Goal: Task Accomplishment & Management: Complete application form

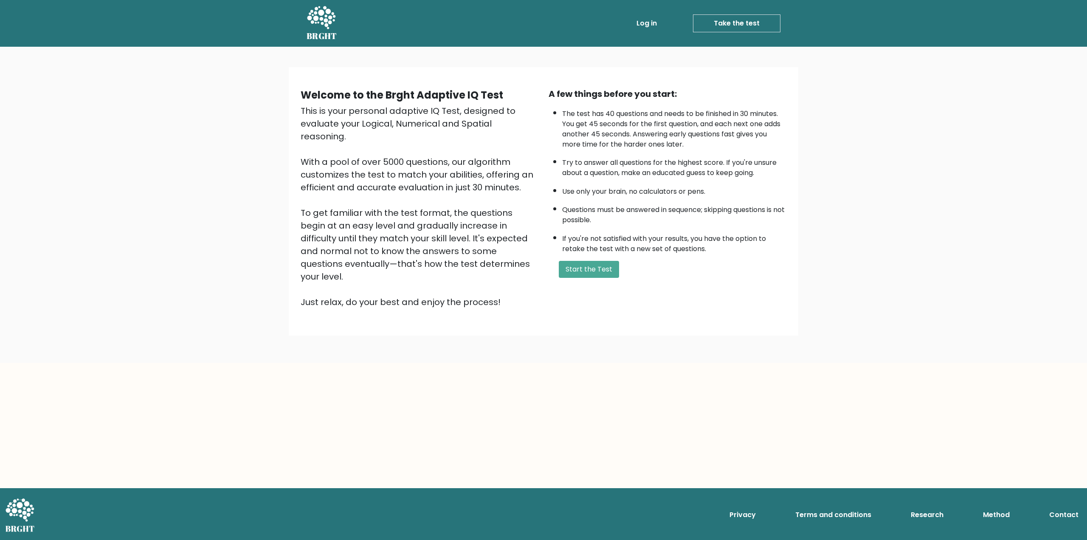
click at [576, 278] on div "A few things before you start: The test has 40 questions and needs to be finish…" at bounding box center [667, 197] width 248 height 221
click at [575, 274] on button "Start the Test" at bounding box center [589, 269] width 60 height 17
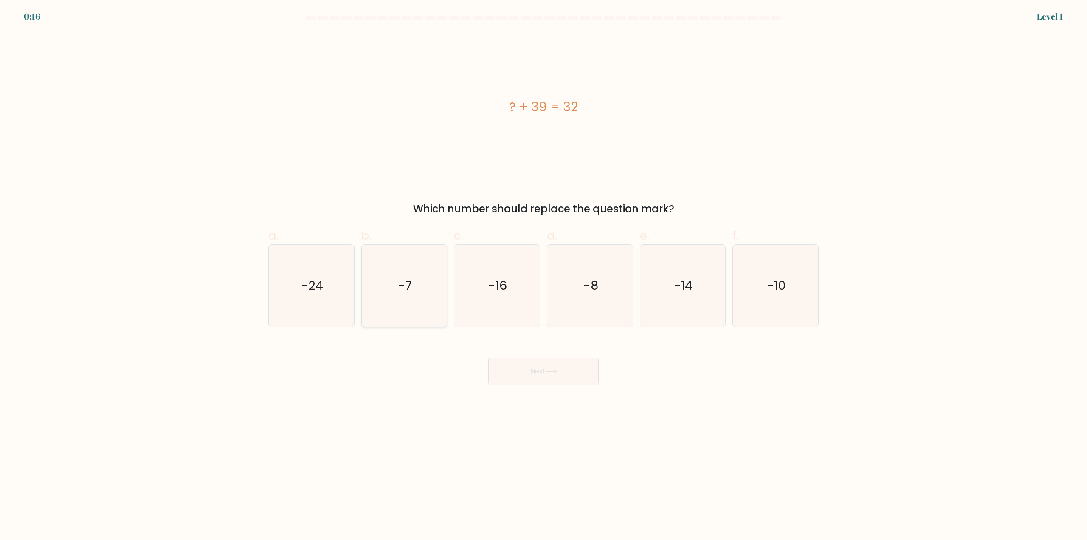
click at [416, 276] on icon "-7" at bounding box center [404, 285] width 82 height 82
click at [543, 275] on input "b. -7" at bounding box center [543, 273] width 0 height 6
radio input "true"
click at [536, 362] on button "Next" at bounding box center [543, 370] width 110 height 27
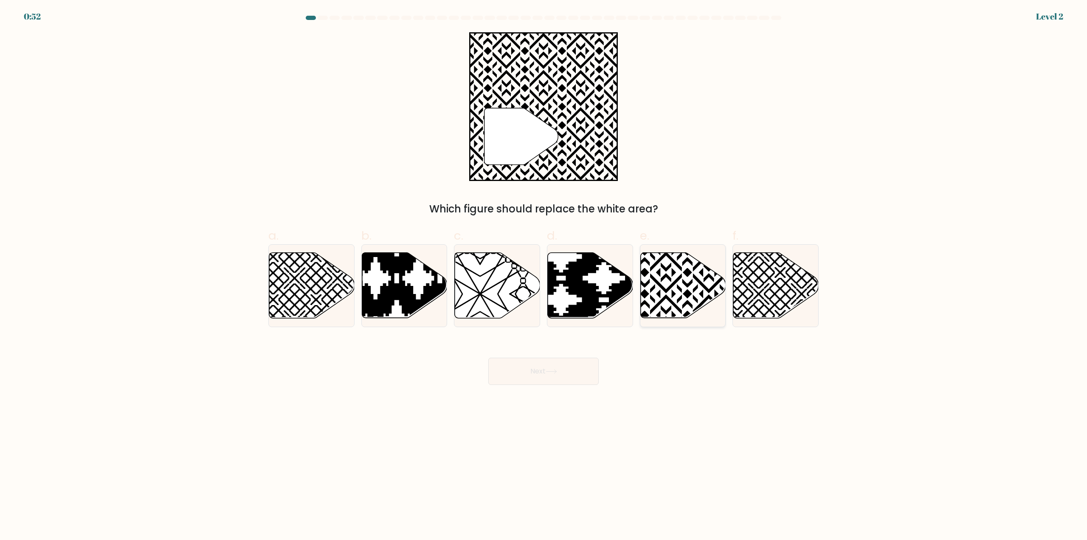
click at [682, 277] on icon at bounding box center [682, 285] width 85 height 65
click at [544, 275] on input "e." at bounding box center [543, 273] width 0 height 6
radio input "true"
click at [560, 367] on button "Next" at bounding box center [543, 370] width 110 height 27
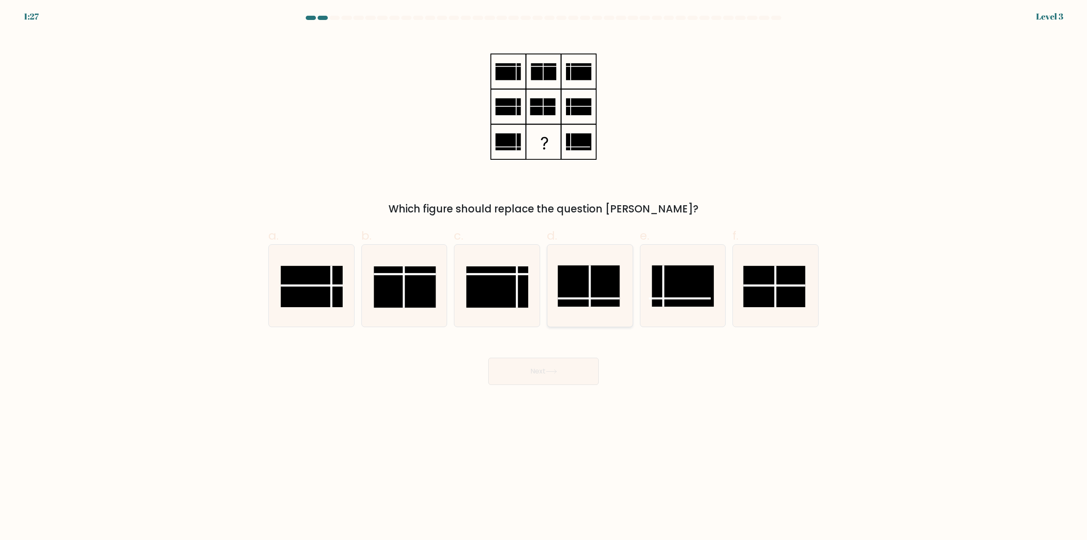
click at [571, 295] on rect at bounding box center [588, 285] width 62 height 41
click at [544, 275] on input "d." at bounding box center [543, 273] width 0 height 6
radio input "true"
click at [551, 371] on icon at bounding box center [550, 371] width 11 height 5
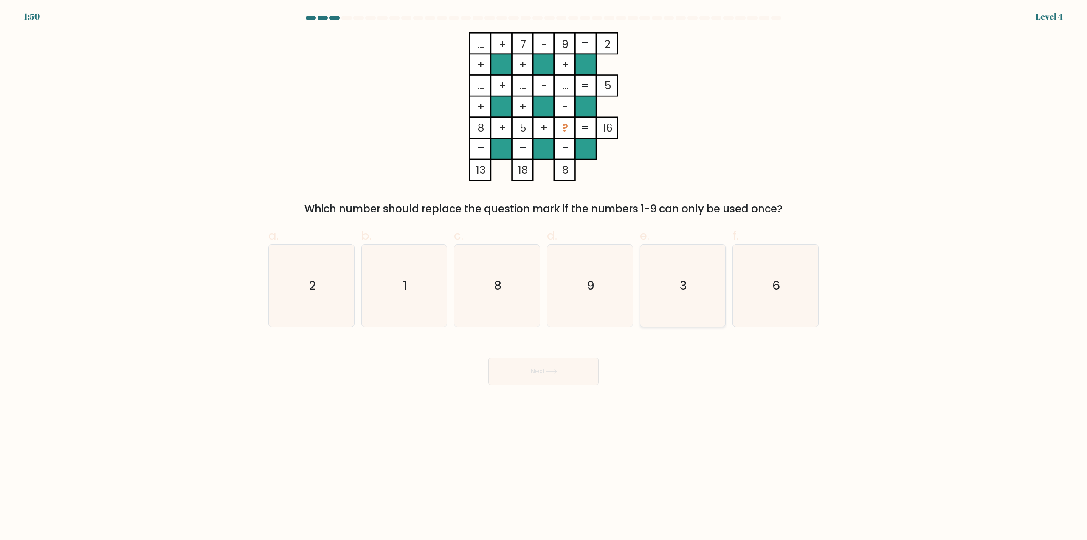
click at [678, 261] on icon "3" at bounding box center [682, 285] width 82 height 82
click at [544, 270] on input "e. 3" at bounding box center [543, 273] width 0 height 6
radio input "true"
click at [578, 368] on button "Next" at bounding box center [543, 370] width 110 height 27
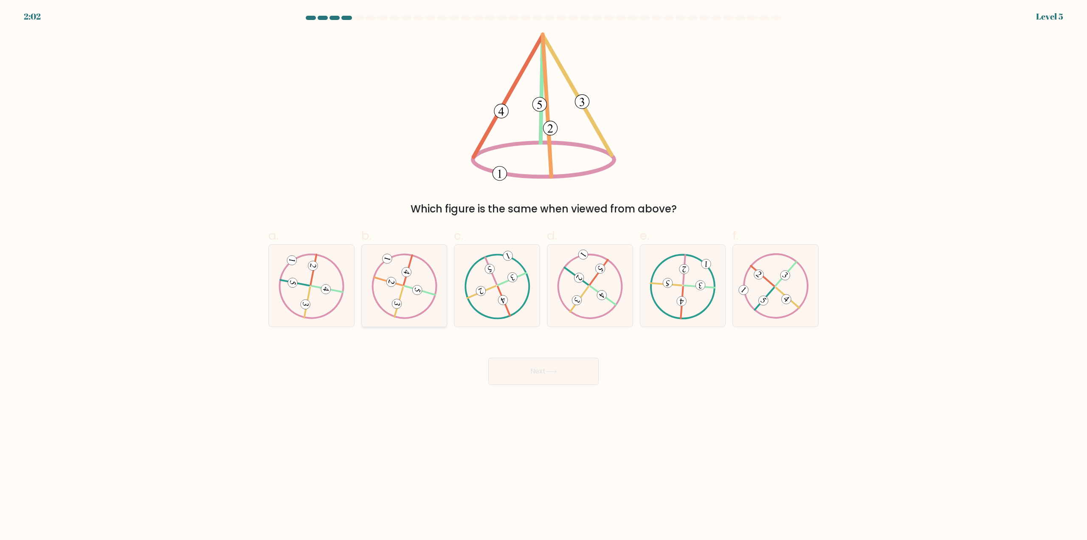
click at [416, 265] on icon at bounding box center [404, 285] width 66 height 65
click at [543, 270] on input "b." at bounding box center [543, 273] width 0 height 6
radio input "true"
click at [549, 368] on button "Next" at bounding box center [543, 370] width 110 height 27
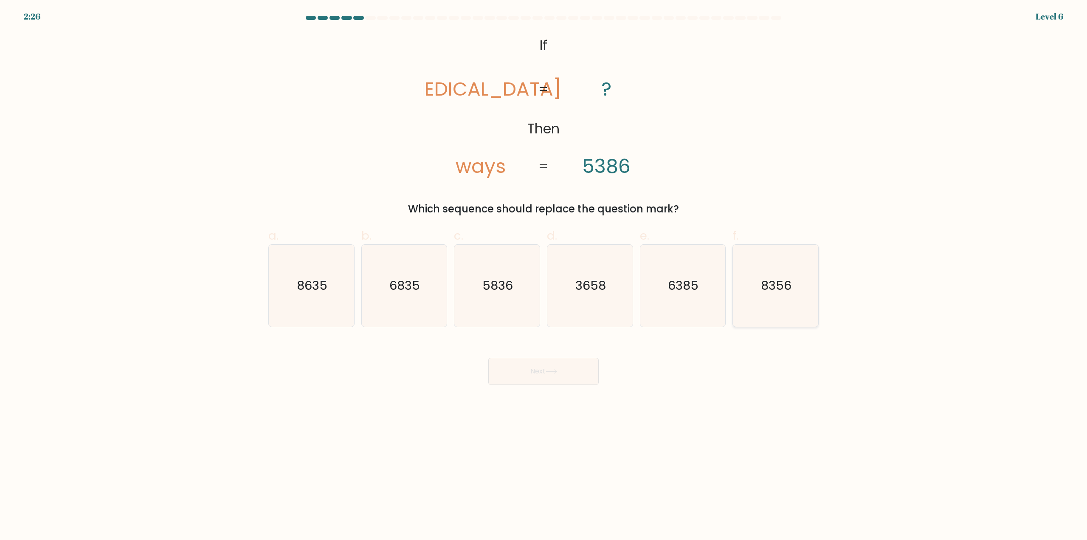
click at [787, 289] on text "8356" at bounding box center [776, 285] width 31 height 17
click at [544, 275] on input "f. 8356" at bounding box center [543, 273] width 0 height 6
radio input "true"
click at [562, 368] on button "Next" at bounding box center [543, 370] width 110 height 27
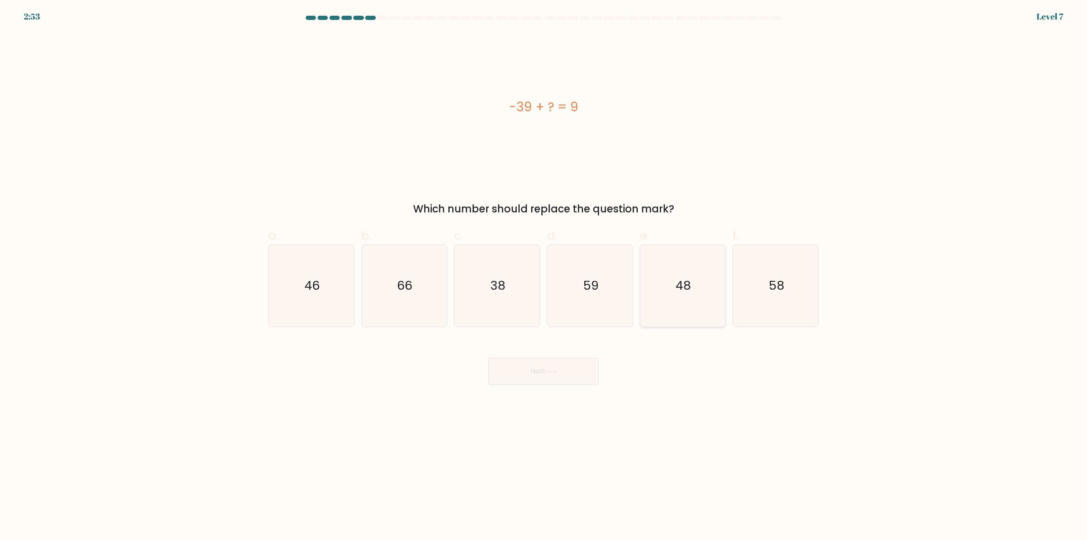
click at [694, 307] on icon "48" at bounding box center [682, 285] width 82 height 82
click at [544, 275] on input "e. 48" at bounding box center [543, 273] width 0 height 6
radio input "true"
click at [565, 367] on button "Next" at bounding box center [543, 370] width 110 height 27
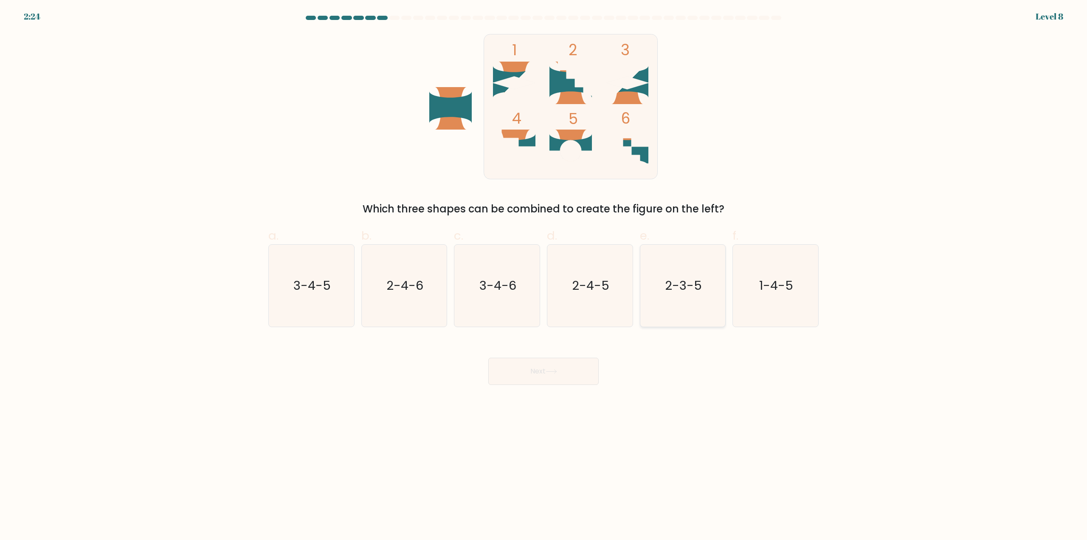
click at [685, 260] on icon "2-3-5" at bounding box center [682, 285] width 82 height 82
click at [544, 270] on input "e. 2-3-5" at bounding box center [543, 273] width 0 height 6
radio input "true"
click at [577, 369] on button "Next" at bounding box center [543, 370] width 110 height 27
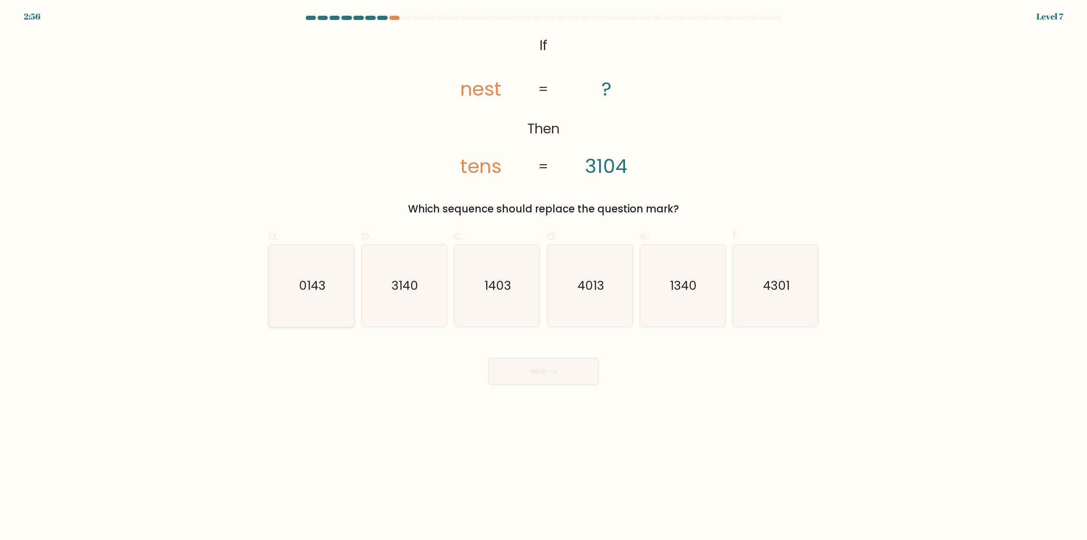
click at [324, 294] on icon "0143" at bounding box center [311, 285] width 82 height 82
click at [543, 275] on input "a. 0143" at bounding box center [543, 273] width 0 height 6
radio input "true"
click at [583, 362] on button "Next" at bounding box center [543, 370] width 110 height 27
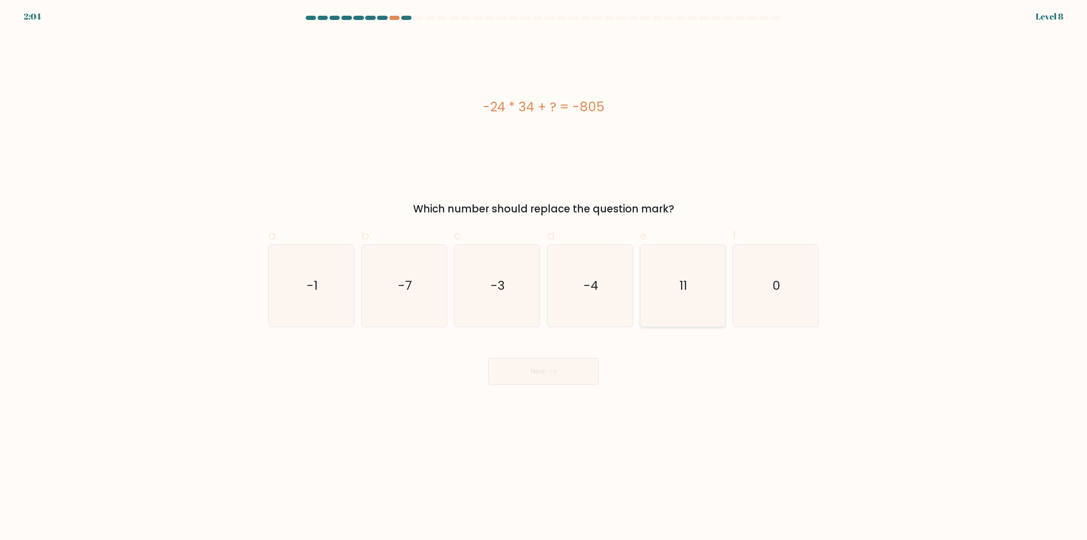
click at [697, 277] on icon "11" at bounding box center [682, 285] width 82 height 82
click at [544, 275] on input "e. 11" at bounding box center [543, 273] width 0 height 6
radio input "true"
click at [554, 380] on button "Next" at bounding box center [543, 370] width 110 height 27
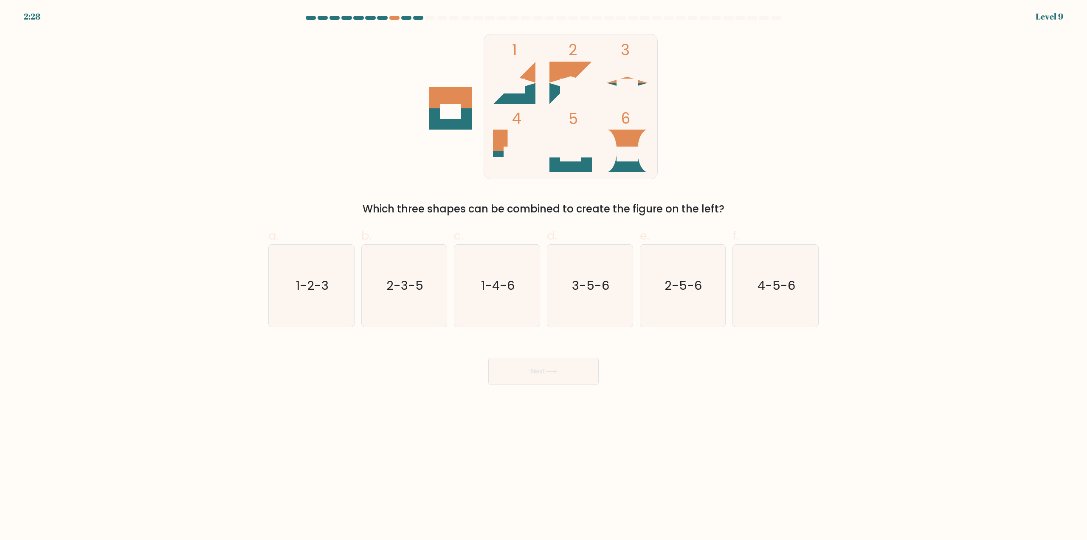
drag, startPoint x: 689, startPoint y: 286, endPoint x: 656, endPoint y: 345, distance: 67.7
click at [689, 287] on text "2-5-6" at bounding box center [683, 285] width 37 height 17
click at [544, 275] on input "e. 2-5-6" at bounding box center [543, 273] width 0 height 6
radio input "true"
click at [576, 376] on button "Next" at bounding box center [543, 370] width 110 height 27
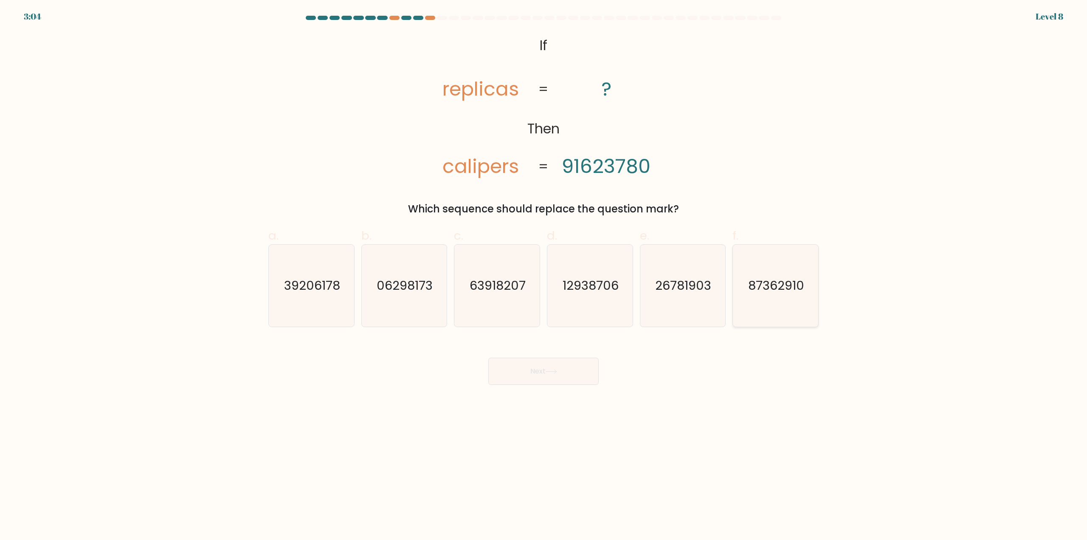
click at [779, 284] on text "87362910" at bounding box center [776, 285] width 56 height 17
click at [544, 275] on input "f. 87362910" at bounding box center [543, 273] width 0 height 6
radio input "true"
click at [553, 368] on button "Next" at bounding box center [543, 370] width 110 height 27
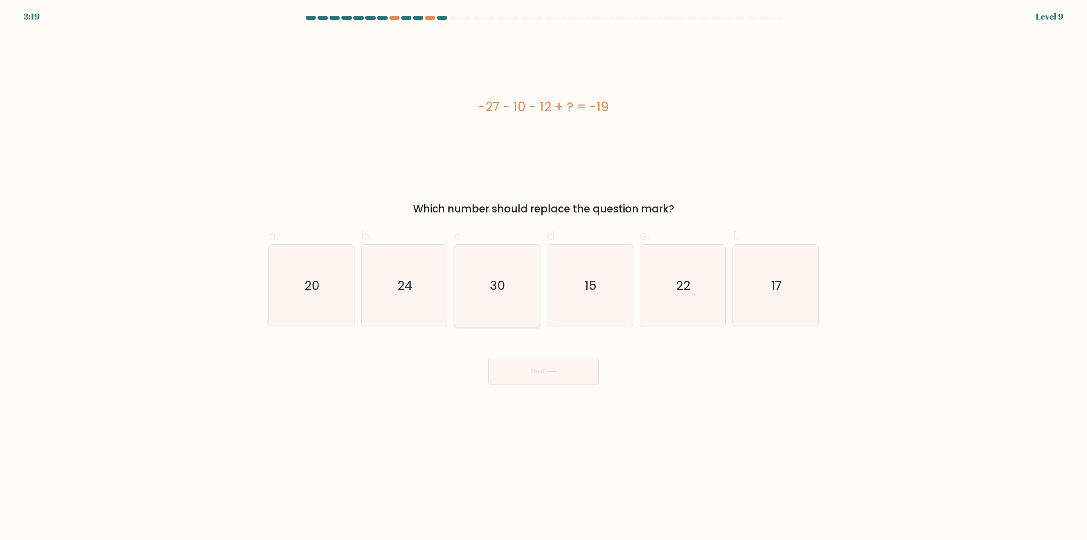
click at [494, 290] on text "30" at bounding box center [497, 285] width 15 height 17
click at [543, 275] on input "c. 30" at bounding box center [543, 273] width 0 height 6
radio input "true"
click at [548, 362] on button "Next" at bounding box center [543, 370] width 110 height 27
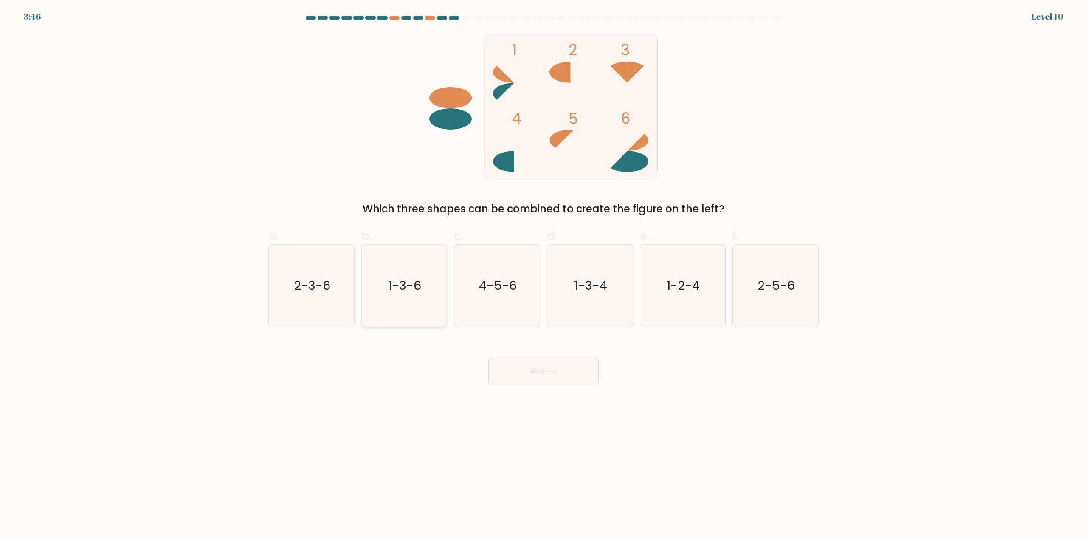
click at [375, 289] on icon "1-3-6" at bounding box center [404, 285] width 82 height 82
click at [543, 275] on input "b. 1-3-6" at bounding box center [543, 273] width 0 height 6
radio input "true"
drag, startPoint x: 579, startPoint y: 371, endPoint x: 584, endPoint y: 364, distance: 8.2
click at [579, 371] on button "Next" at bounding box center [543, 370] width 110 height 27
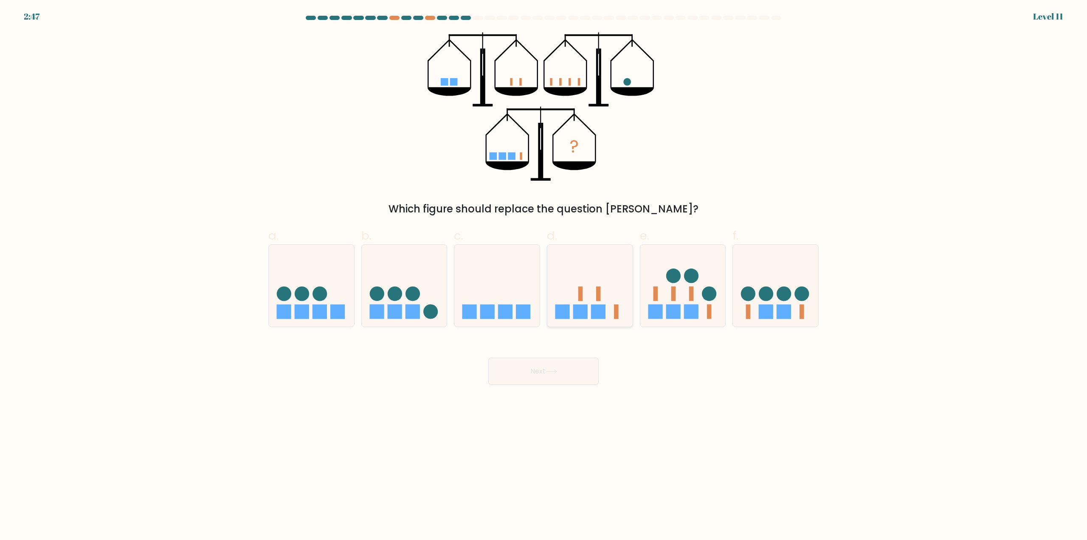
click at [583, 281] on icon at bounding box center [589, 285] width 85 height 70
click at [544, 275] on input "d." at bounding box center [543, 273] width 0 height 6
radio input "true"
click at [529, 368] on button "Next" at bounding box center [543, 370] width 110 height 27
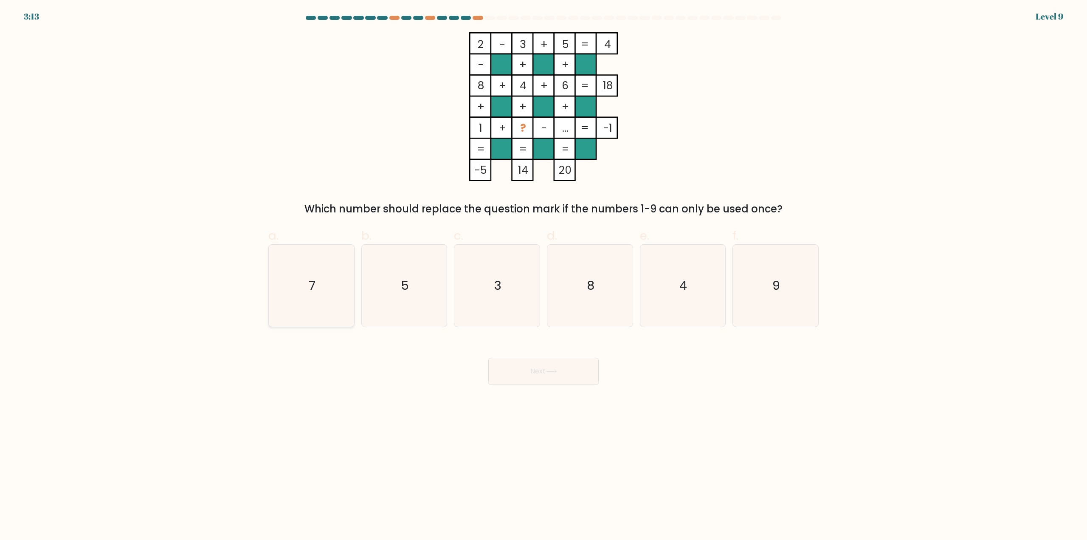
click at [325, 277] on icon "7" at bounding box center [311, 285] width 82 height 82
click at [543, 275] on input "a. 7" at bounding box center [543, 273] width 0 height 6
radio input "true"
click at [538, 366] on button "Next" at bounding box center [543, 370] width 110 height 27
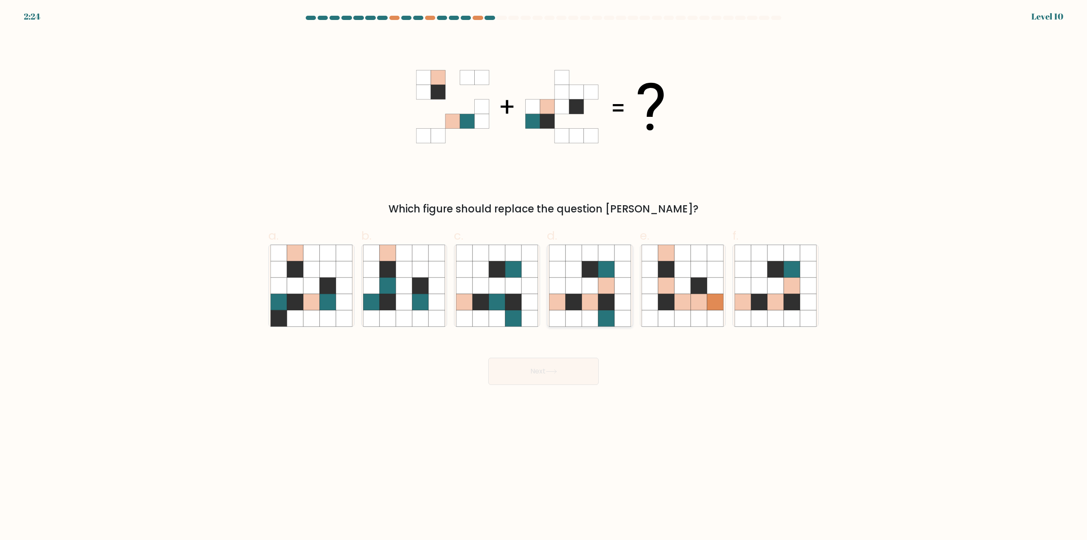
click at [589, 268] on icon at bounding box center [590, 269] width 16 height 16
click at [544, 270] on input "d." at bounding box center [543, 273] width 0 height 6
radio input "true"
click at [554, 360] on button "Next" at bounding box center [543, 370] width 110 height 27
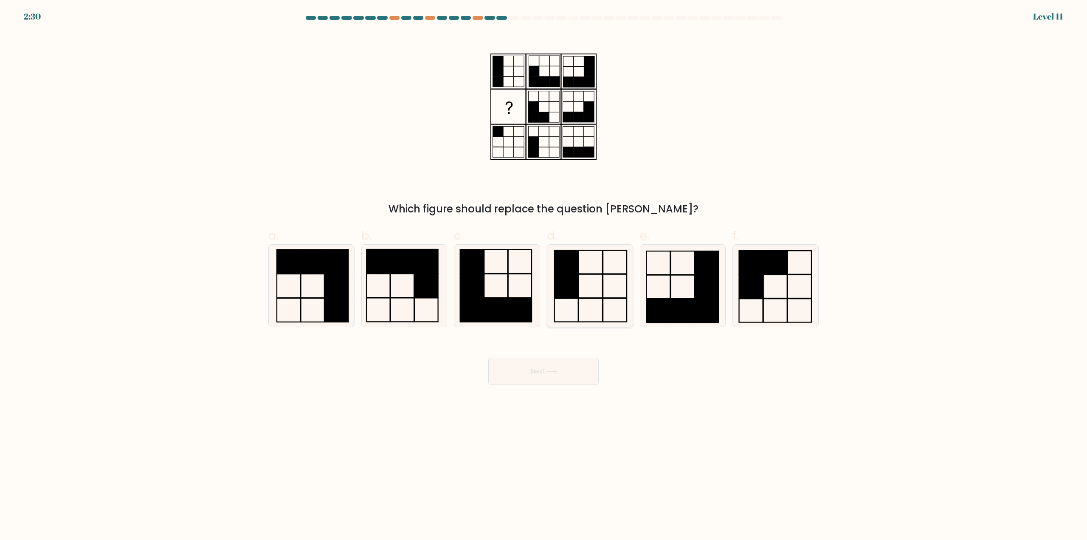
click at [584, 278] on icon at bounding box center [590, 285] width 82 height 82
click at [544, 275] on input "d." at bounding box center [543, 273] width 0 height 6
radio input "true"
click at [557, 373] on icon at bounding box center [550, 371] width 11 height 5
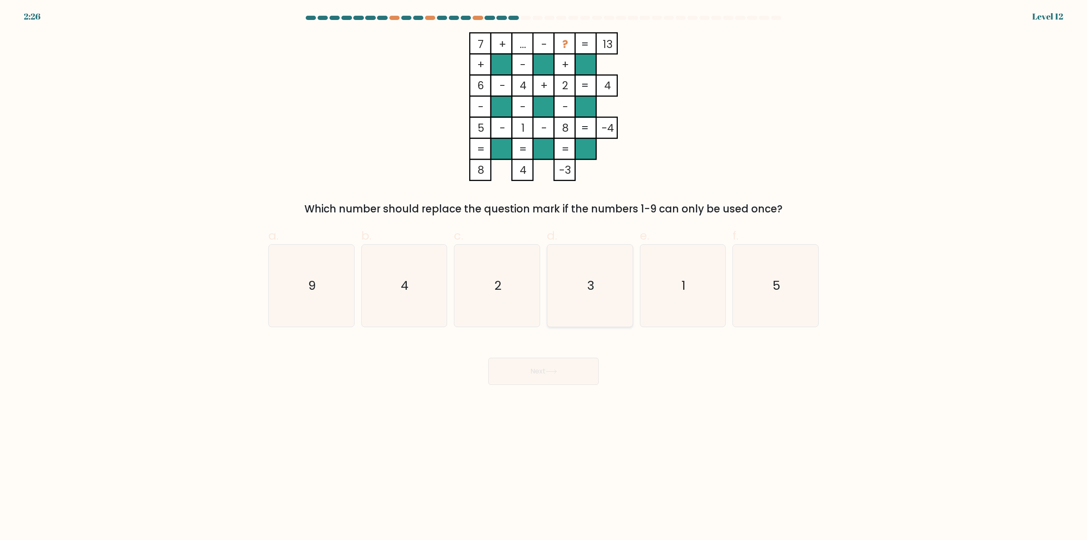
click at [588, 281] on text "3" at bounding box center [590, 285] width 7 height 17
click at [544, 275] on input "d. 3" at bounding box center [543, 273] width 0 height 6
radio input "true"
click at [560, 366] on button "Next" at bounding box center [543, 370] width 110 height 27
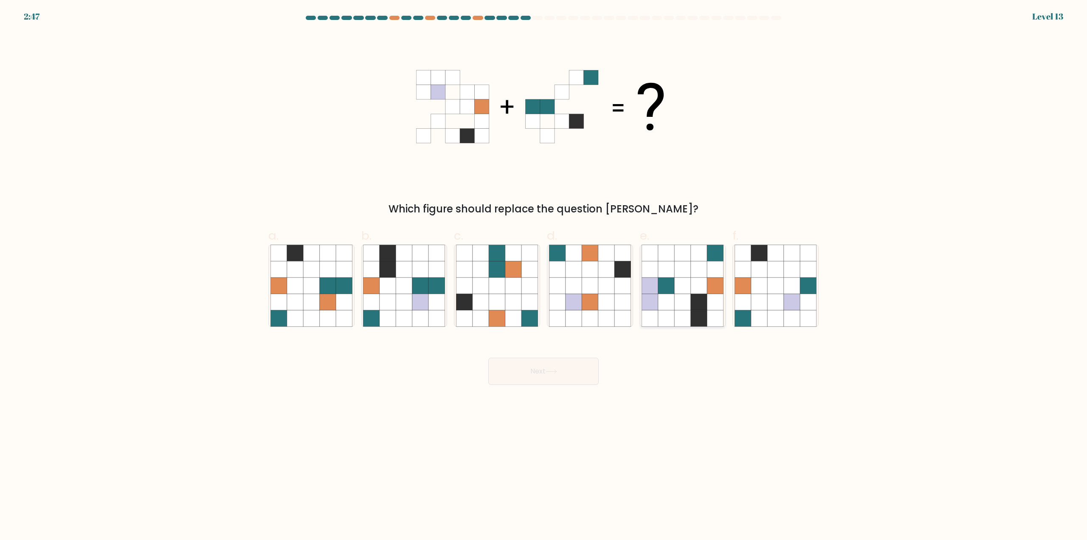
click at [714, 281] on icon at bounding box center [715, 286] width 16 height 16
click at [544, 275] on input "e." at bounding box center [543, 273] width 0 height 6
radio input "true"
click at [420, 299] on icon at bounding box center [420, 302] width 16 height 16
click at [543, 275] on input "b." at bounding box center [543, 273] width 0 height 6
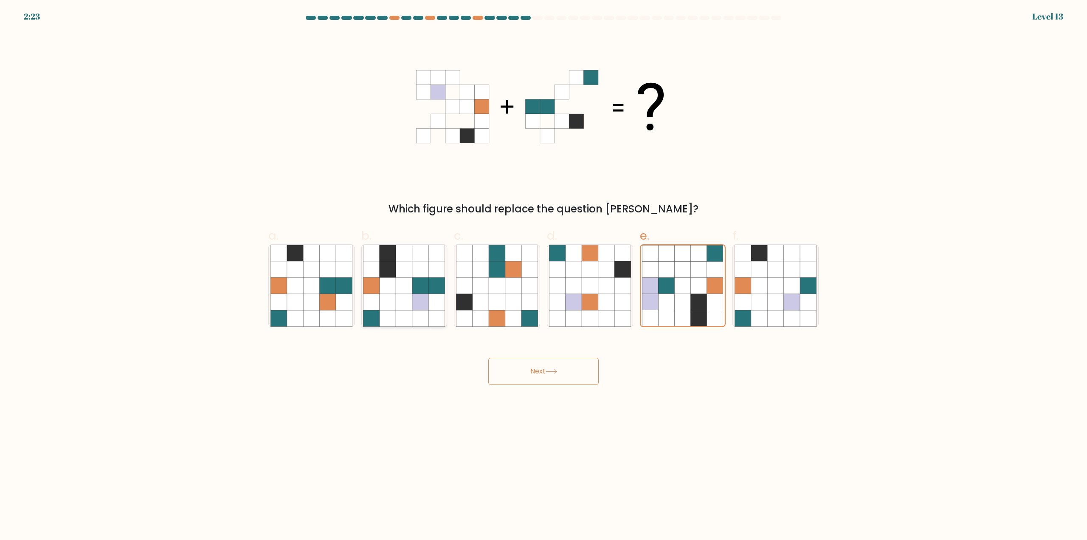
radio input "true"
click at [548, 375] on button "Next" at bounding box center [543, 370] width 110 height 27
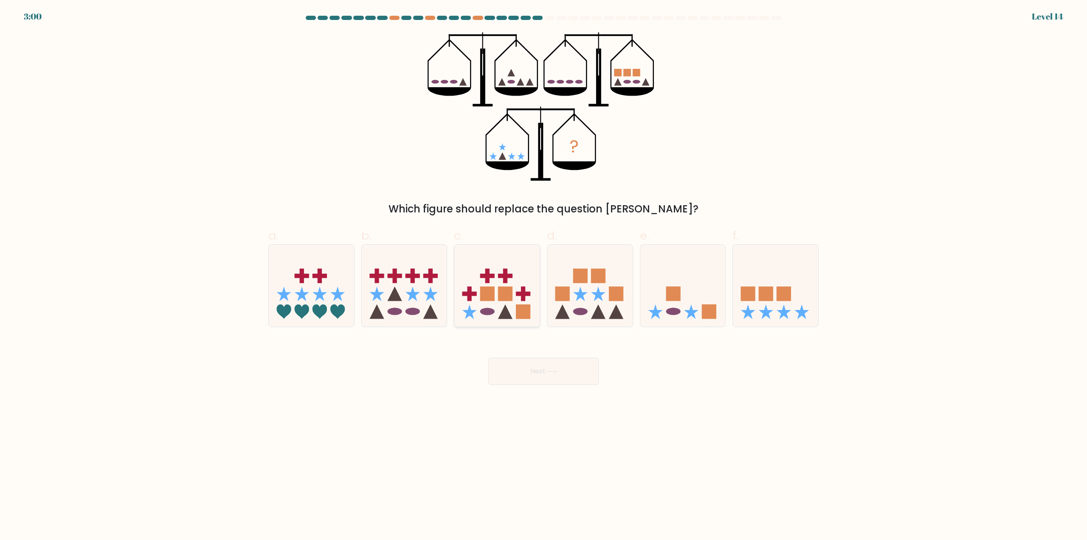
drag, startPoint x: 511, startPoint y: 277, endPoint x: 515, endPoint y: 277, distance: 4.3
click at [511, 277] on rect at bounding box center [505, 275] width 14 height 4
click at [543, 275] on input "c." at bounding box center [543, 273] width 0 height 6
radio input "true"
click at [585, 293] on icon at bounding box center [580, 293] width 14 height 14
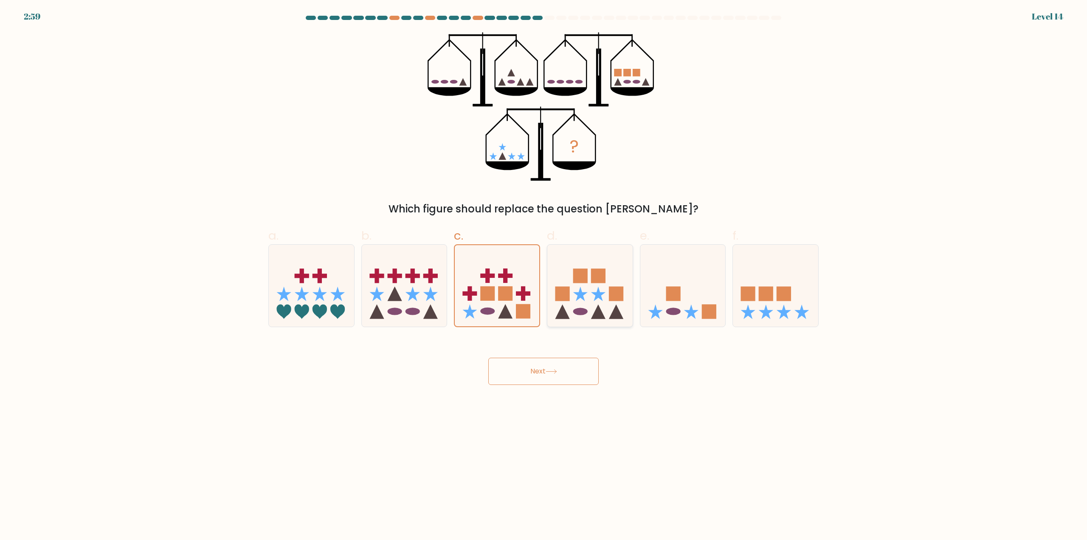
click at [544, 275] on input "d." at bounding box center [543, 273] width 0 height 6
radio input "true"
click at [578, 377] on button "Next" at bounding box center [543, 370] width 110 height 27
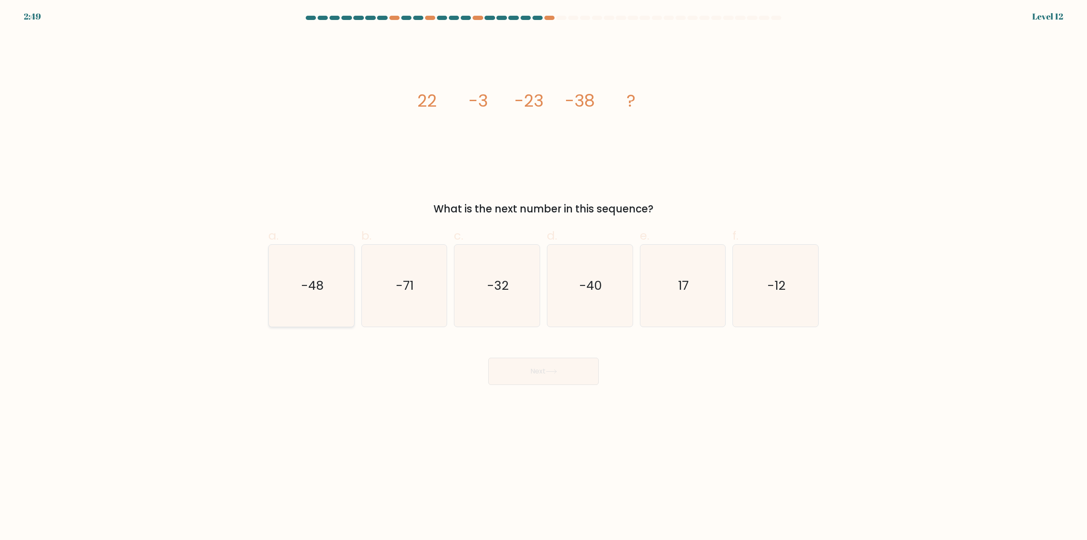
click at [305, 286] on text "-48" at bounding box center [312, 285] width 22 height 17
click at [543, 275] on input "a. -48" at bounding box center [543, 273] width 0 height 6
radio input "true"
click at [540, 372] on button "Next" at bounding box center [543, 370] width 110 height 27
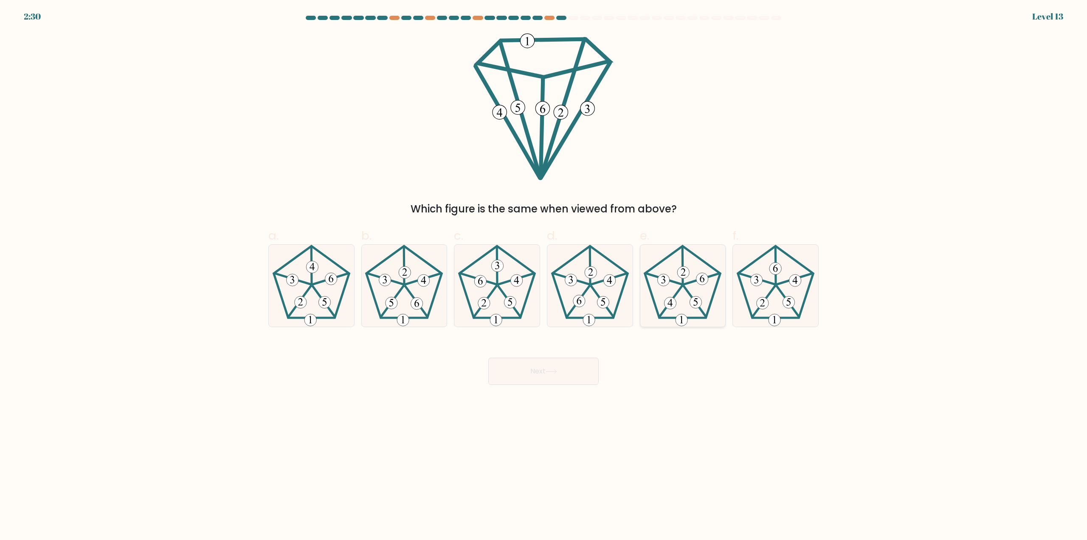
click at [667, 293] on icon at bounding box center [682, 285] width 82 height 82
click at [544, 275] on input "e." at bounding box center [543, 273] width 0 height 6
radio input "true"
click at [559, 369] on button "Next" at bounding box center [543, 370] width 110 height 27
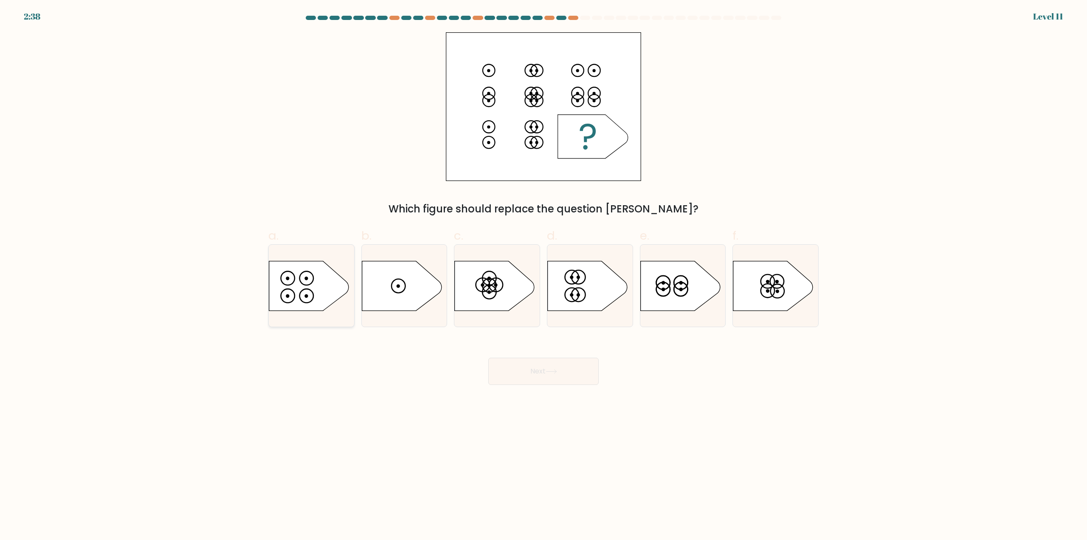
click at [313, 281] on icon at bounding box center [309, 286] width 80 height 50
click at [543, 275] on input "a." at bounding box center [543, 273] width 0 height 6
radio input "true"
click at [540, 374] on button "Next" at bounding box center [543, 370] width 110 height 27
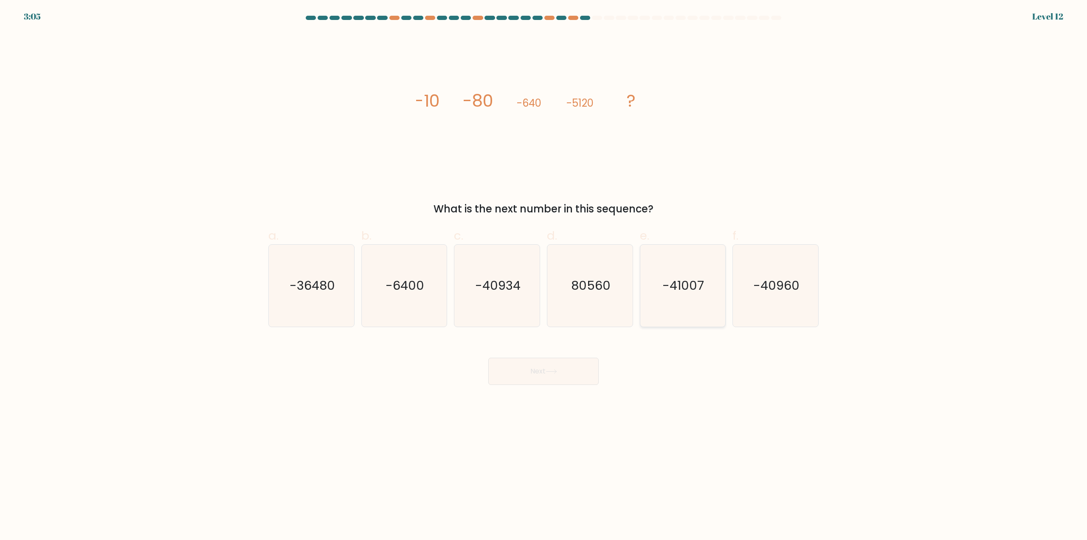
click at [707, 265] on icon "-41007" at bounding box center [682, 285] width 82 height 82
click at [544, 270] on input "e. -41007" at bounding box center [543, 273] width 0 height 6
radio input "true"
click at [542, 382] on button "Next" at bounding box center [543, 370] width 110 height 27
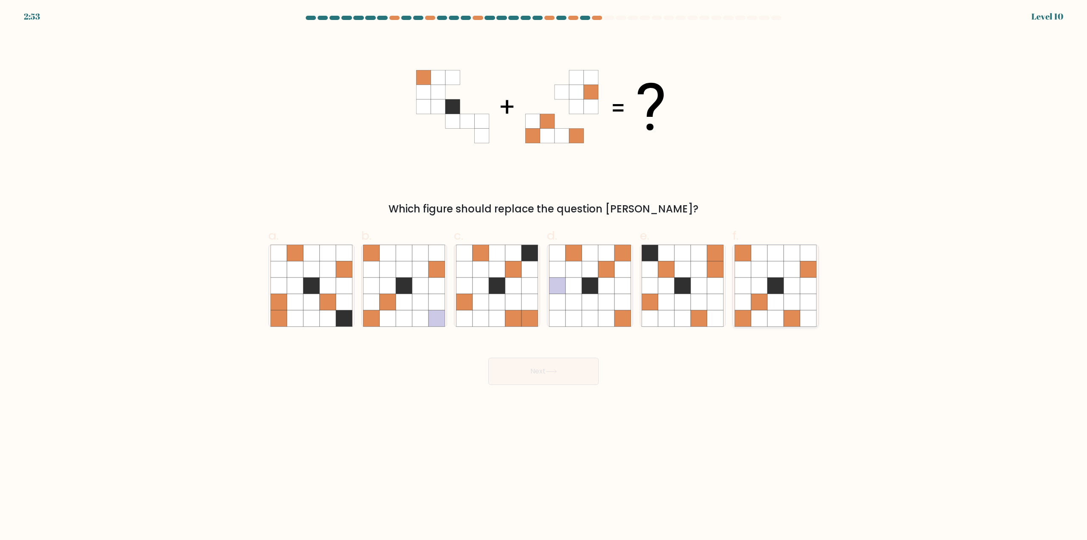
click at [801, 311] on icon at bounding box center [808, 318] width 16 height 16
click at [544, 275] on input "f." at bounding box center [543, 273] width 0 height 6
radio input "true"
click at [558, 378] on button "Next" at bounding box center [543, 370] width 110 height 27
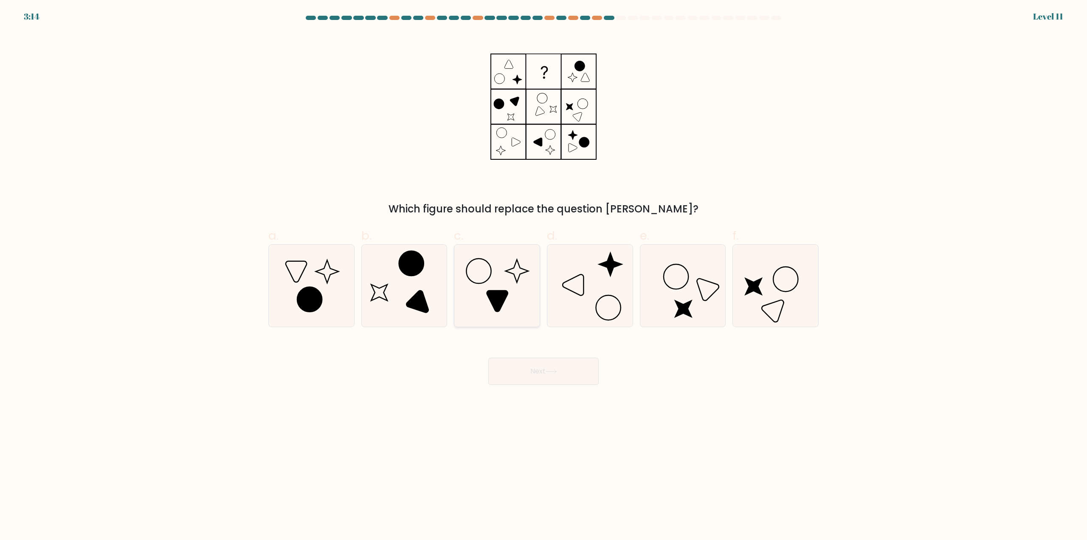
click at [514, 296] on icon at bounding box center [497, 285] width 82 height 82
click at [543, 275] on input "c." at bounding box center [543, 273] width 0 height 6
radio input "true"
click at [555, 368] on button "Next" at bounding box center [543, 370] width 110 height 27
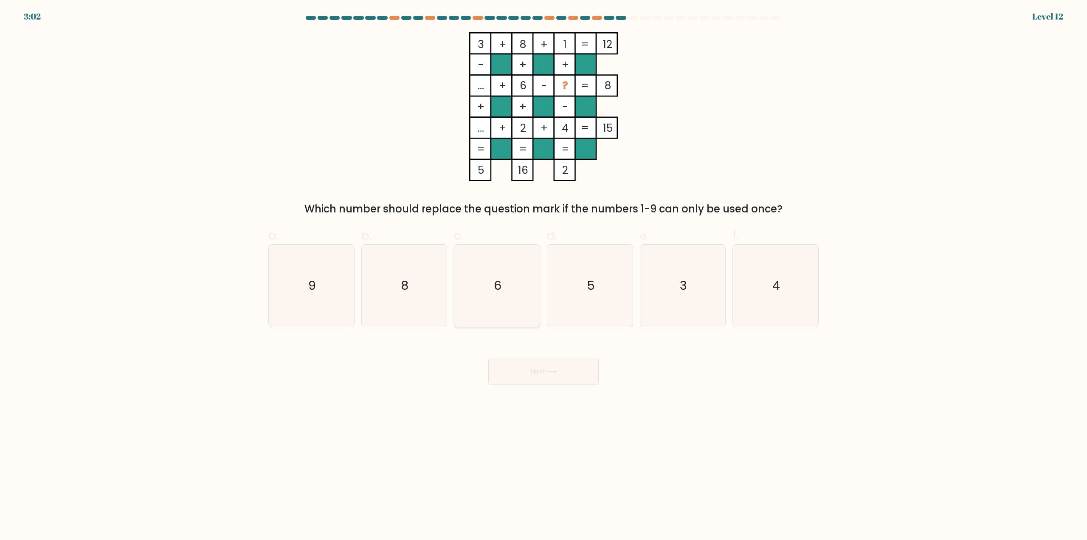
click at [501, 289] on text "6" at bounding box center [498, 285] width 8 height 17
click at [543, 275] on input "c. 6" at bounding box center [543, 273] width 0 height 6
radio input "true"
click at [321, 270] on icon "9" at bounding box center [311, 285] width 82 height 82
click at [543, 270] on input "a. 9" at bounding box center [543, 273] width 0 height 6
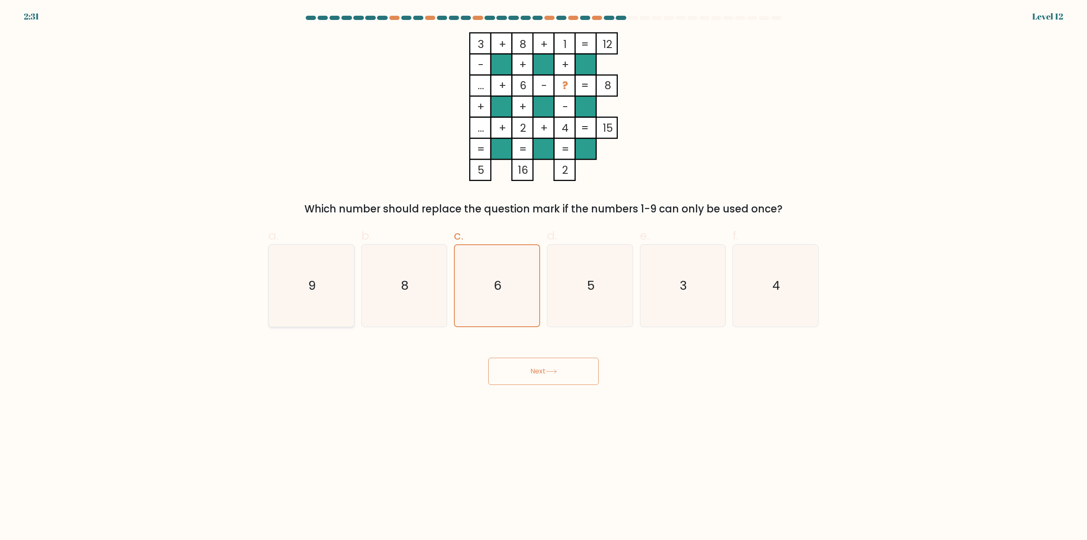
radio input "true"
click at [495, 281] on text "6" at bounding box center [498, 285] width 8 height 17
click at [543, 275] on input "c. 6" at bounding box center [543, 273] width 0 height 6
radio input "true"
click at [554, 377] on button "Next" at bounding box center [543, 370] width 110 height 27
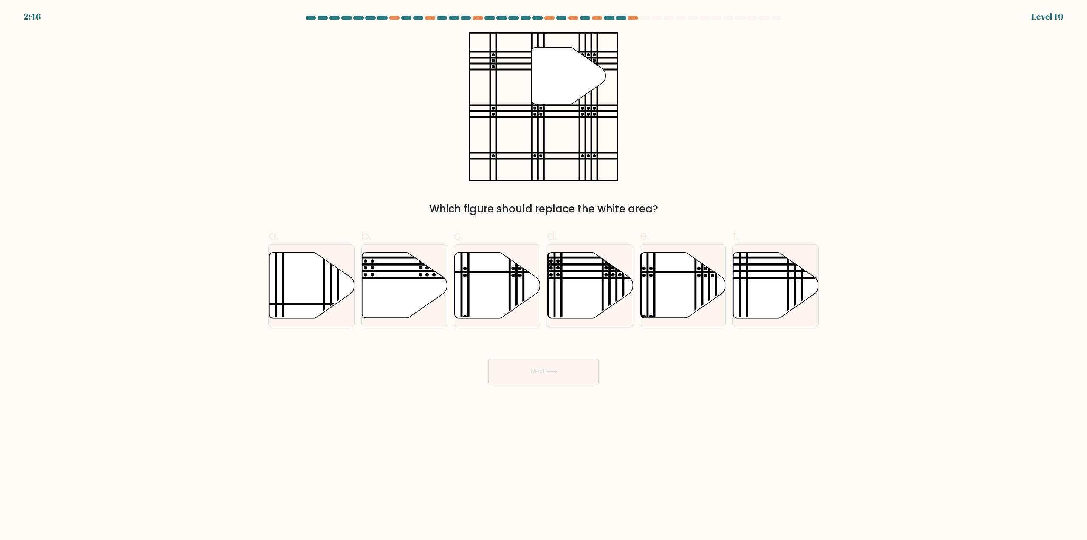
click at [579, 282] on icon at bounding box center [590, 285] width 85 height 65
click at [544, 275] on input "d." at bounding box center [543, 273] width 0 height 6
radio input "true"
click at [566, 367] on button "Next" at bounding box center [543, 370] width 110 height 27
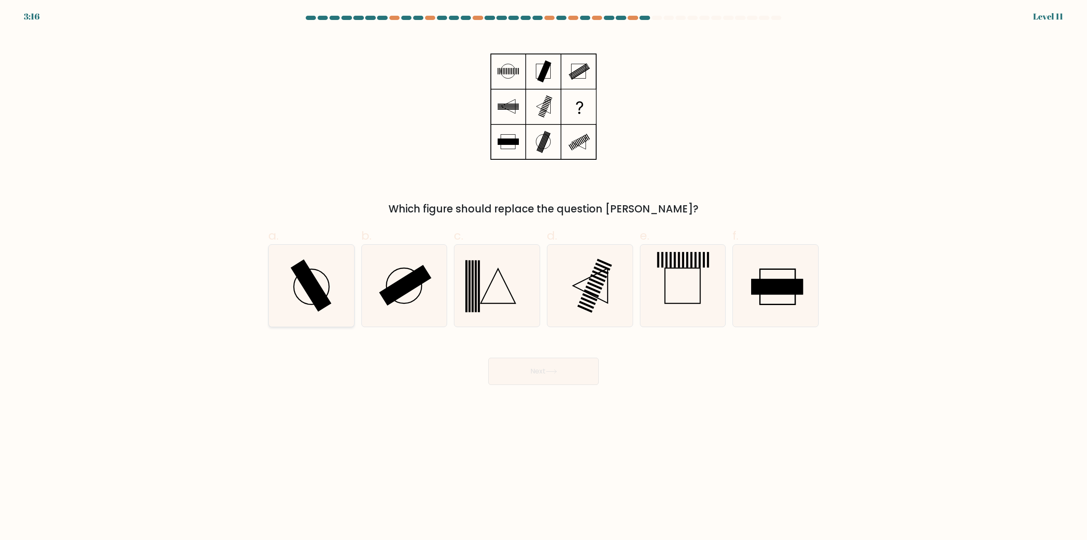
click at [342, 280] on icon at bounding box center [311, 285] width 82 height 82
click at [543, 275] on input "a." at bounding box center [543, 273] width 0 height 6
radio input "true"
click at [542, 374] on button "Next" at bounding box center [543, 370] width 110 height 27
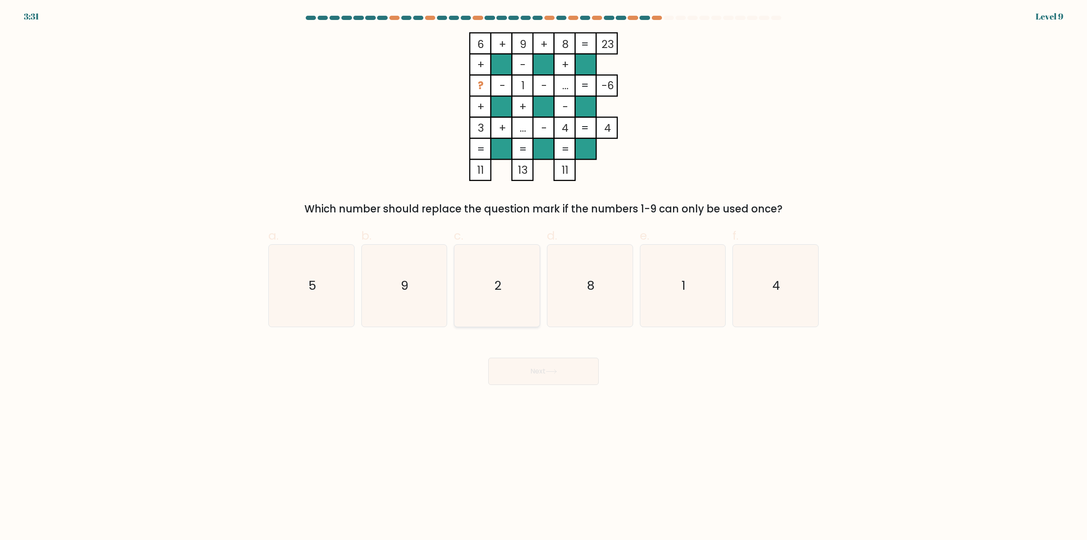
click at [486, 290] on icon "2" at bounding box center [497, 285] width 82 height 82
click at [543, 275] on input "c. 2" at bounding box center [543, 273] width 0 height 6
radio input "true"
click at [573, 379] on button "Next" at bounding box center [543, 370] width 110 height 27
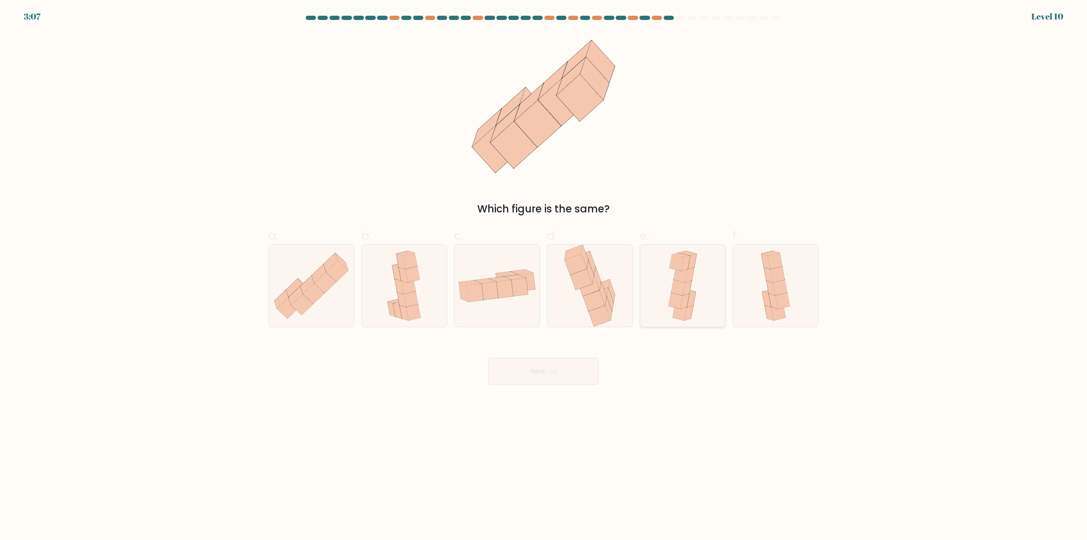
click at [667, 295] on icon at bounding box center [682, 285] width 37 height 82
click at [544, 275] on input "e." at bounding box center [543, 273] width 0 height 6
radio input "true"
click at [581, 374] on button "Next" at bounding box center [543, 370] width 110 height 27
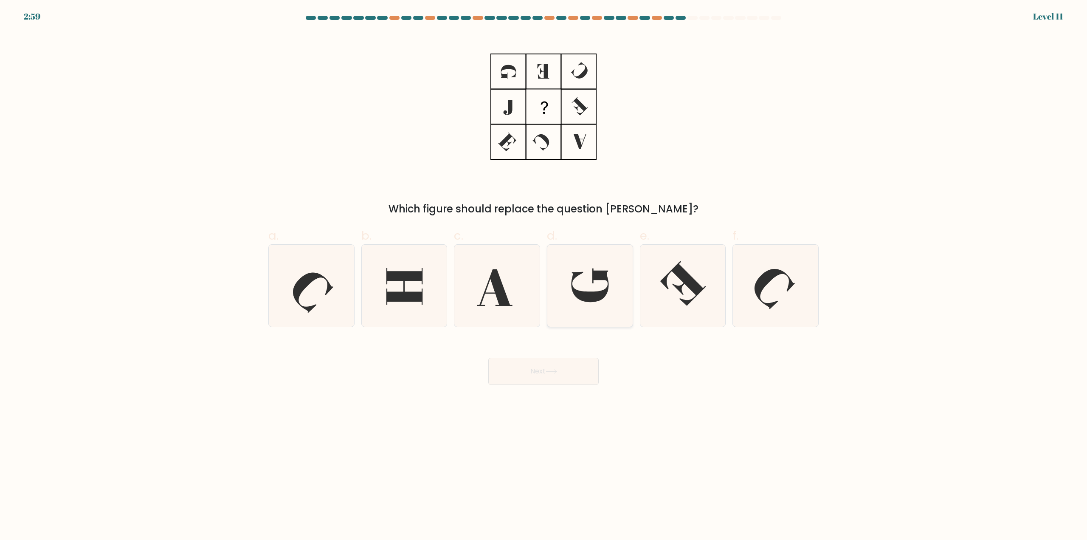
click at [576, 279] on icon at bounding box center [590, 285] width 82 height 82
click at [544, 275] on input "d." at bounding box center [543, 273] width 0 height 6
radio input "true"
click at [513, 280] on icon at bounding box center [497, 285] width 82 height 82
click at [543, 275] on input "c." at bounding box center [543, 273] width 0 height 6
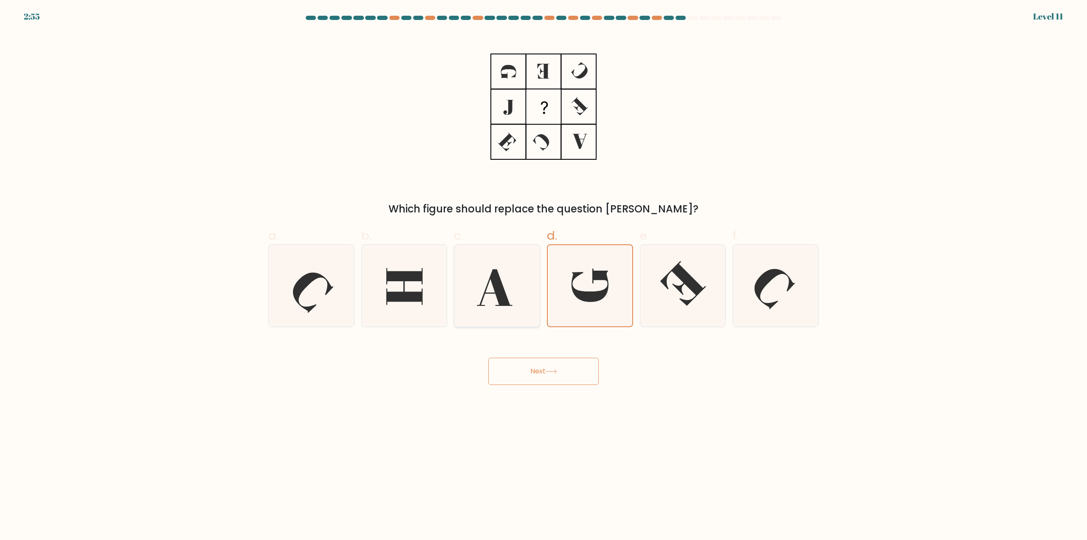
radio input "true"
click at [566, 372] on button "Next" at bounding box center [543, 370] width 110 height 27
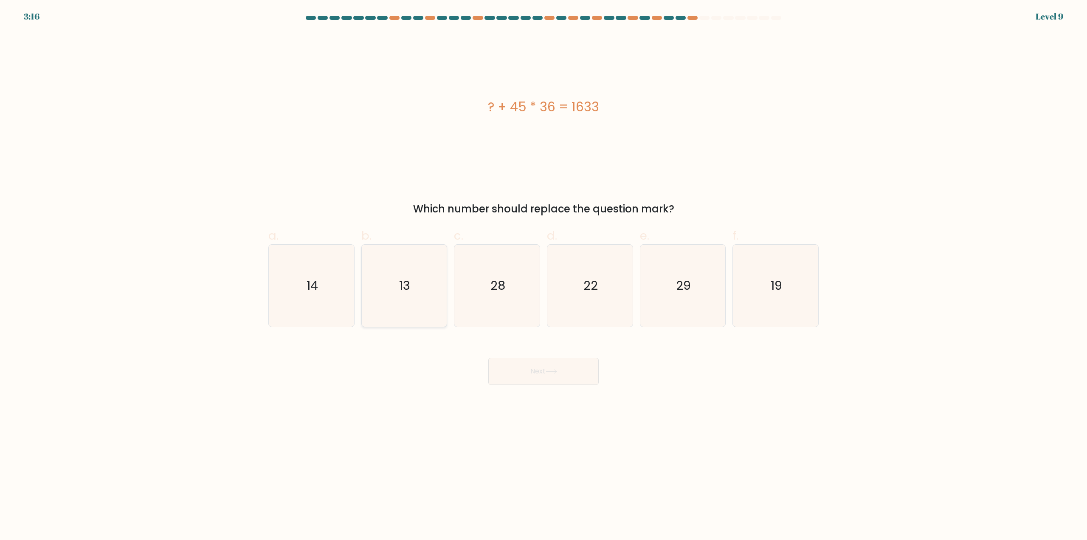
click at [416, 290] on icon "13" at bounding box center [404, 285] width 82 height 82
click at [543, 275] on input "b. 13" at bounding box center [543, 273] width 0 height 6
radio input "true"
click at [542, 361] on button "Next" at bounding box center [543, 370] width 110 height 27
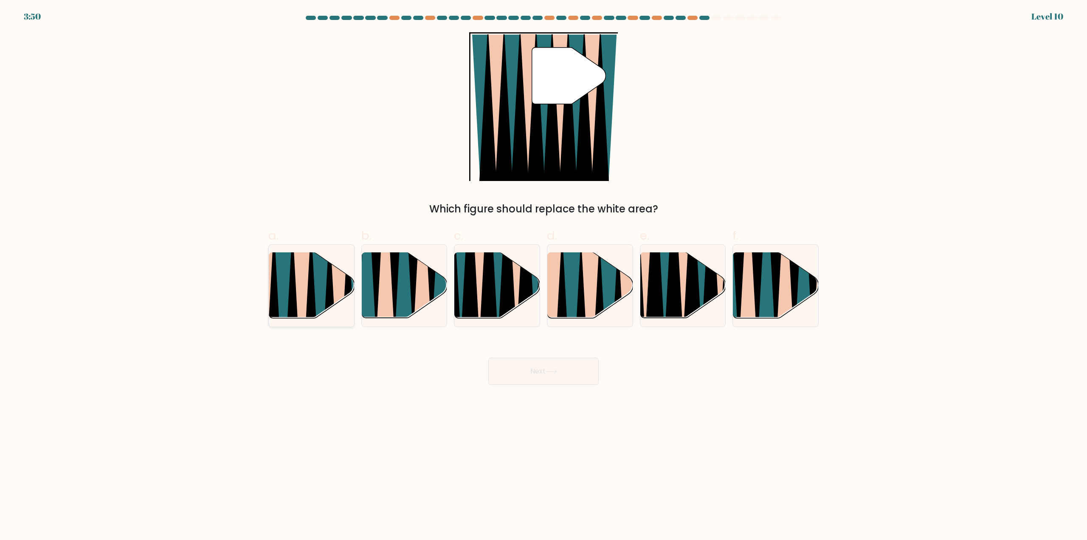
click at [320, 305] on icon at bounding box center [320, 323] width 19 height 170
click at [543, 275] on input "a." at bounding box center [543, 273] width 0 height 6
radio input "true"
click at [525, 359] on button "Next" at bounding box center [543, 370] width 110 height 27
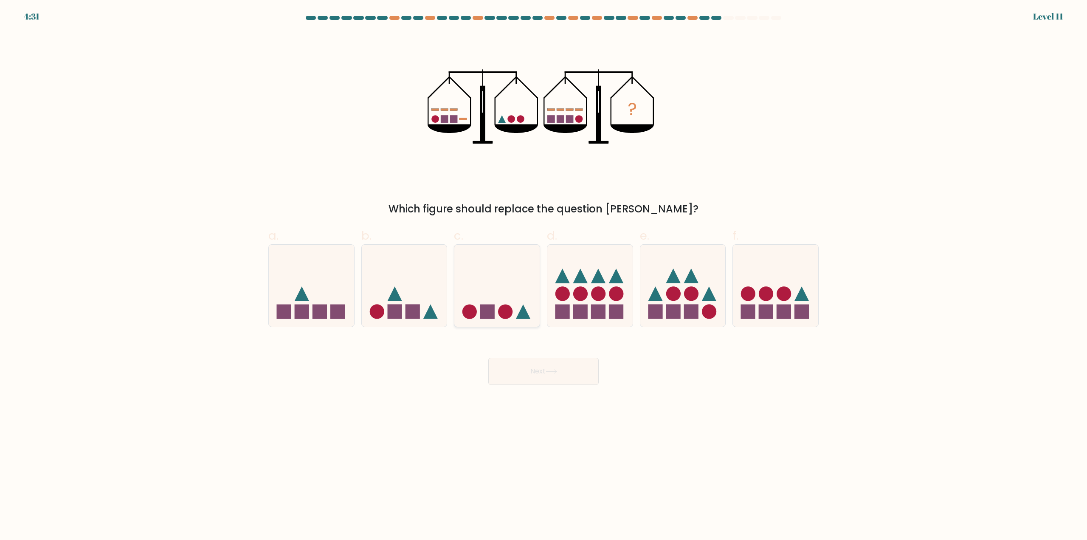
click at [500, 301] on icon at bounding box center [496, 285] width 85 height 70
click at [543, 275] on input "c." at bounding box center [543, 273] width 0 height 6
radio input "true"
click at [550, 376] on button "Next" at bounding box center [543, 370] width 110 height 27
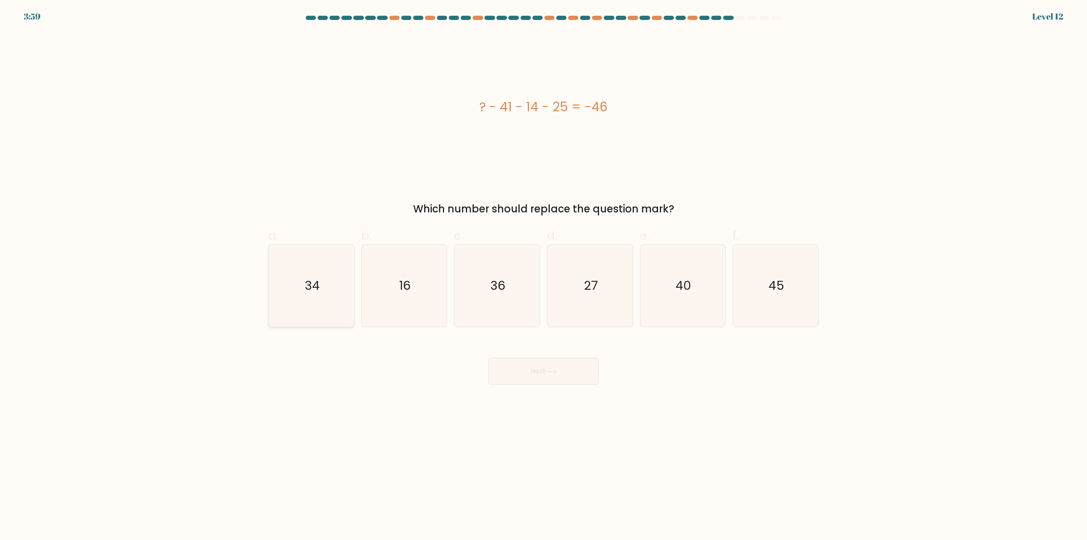
click at [325, 261] on icon "34" at bounding box center [311, 285] width 82 height 82
click at [543, 270] on input "a. 34" at bounding box center [543, 273] width 0 height 6
radio input "true"
click at [561, 375] on button "Next" at bounding box center [543, 370] width 110 height 27
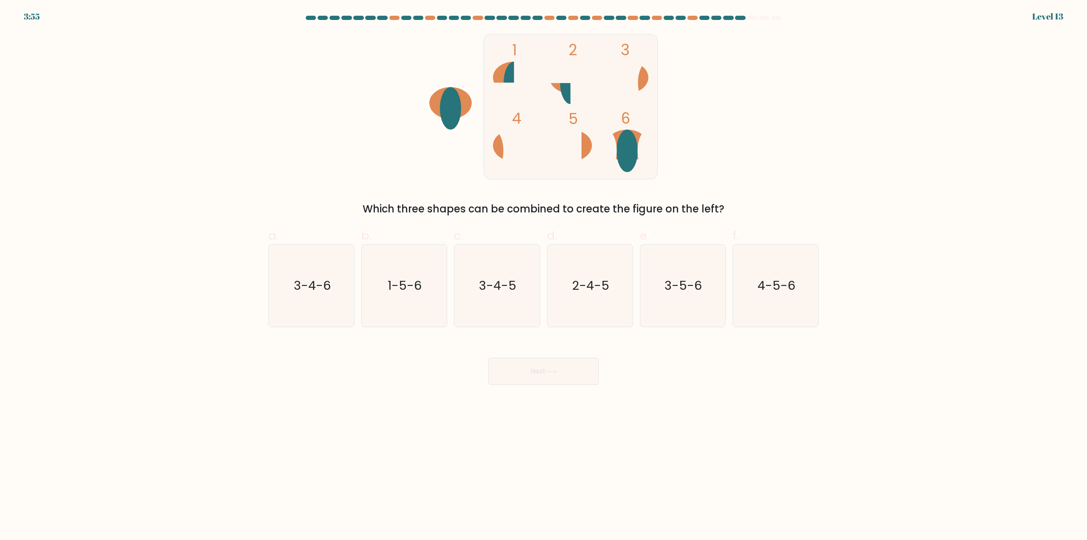
click at [546, 364] on button "Next" at bounding box center [543, 370] width 110 height 27
click at [571, 219] on form at bounding box center [543, 200] width 1087 height 369
click at [766, 276] on icon "4-5-6" at bounding box center [775, 285] width 82 height 82
click at [544, 275] on input "f. 4-5-6" at bounding box center [543, 273] width 0 height 6
radio input "true"
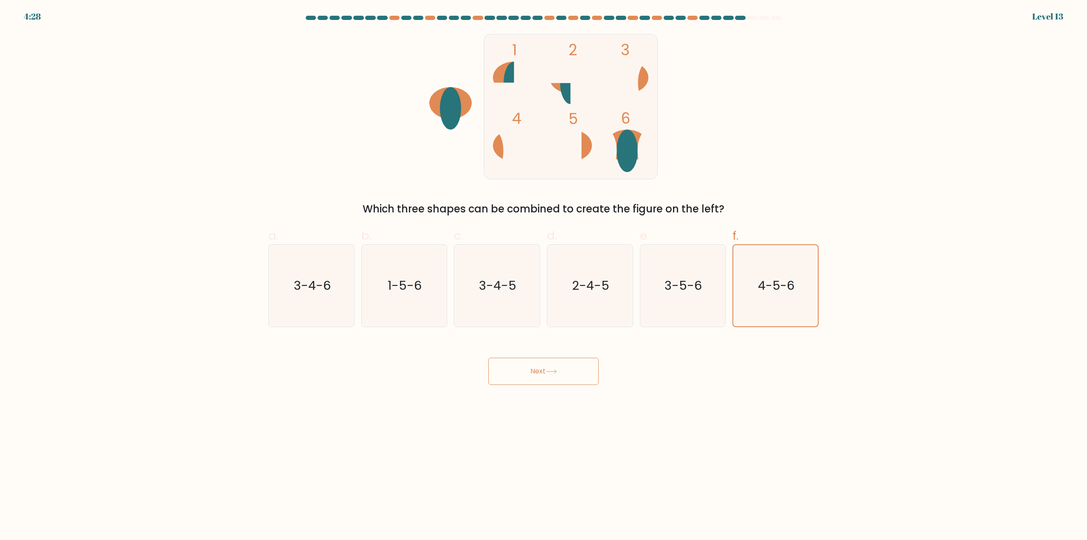
click at [563, 370] on button "Next" at bounding box center [543, 370] width 110 height 27
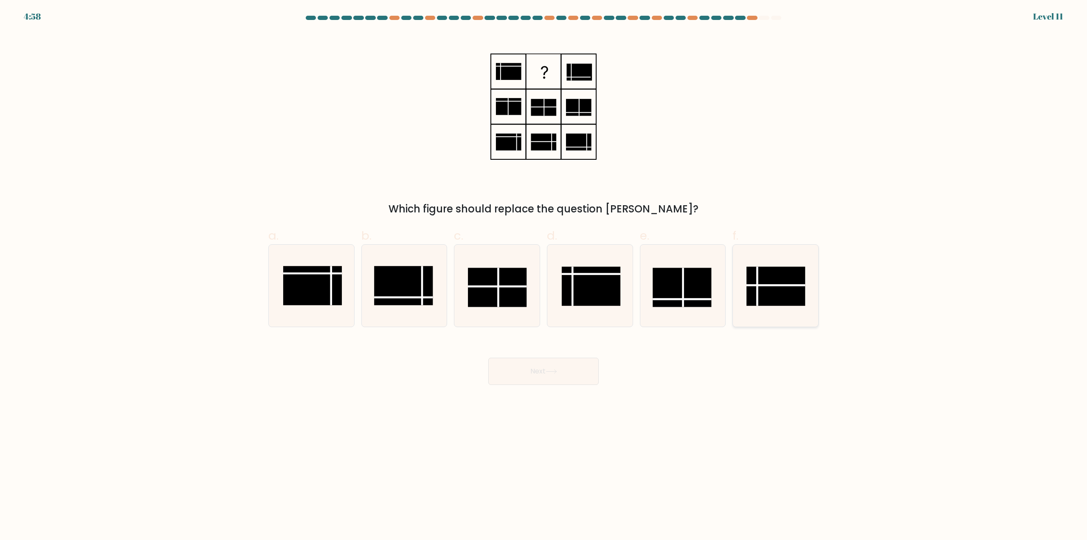
click at [767, 291] on rect at bounding box center [775, 286] width 59 height 39
click at [544, 275] on input "f." at bounding box center [543, 273] width 0 height 6
radio input "true"
click at [539, 372] on button "Next" at bounding box center [543, 370] width 110 height 27
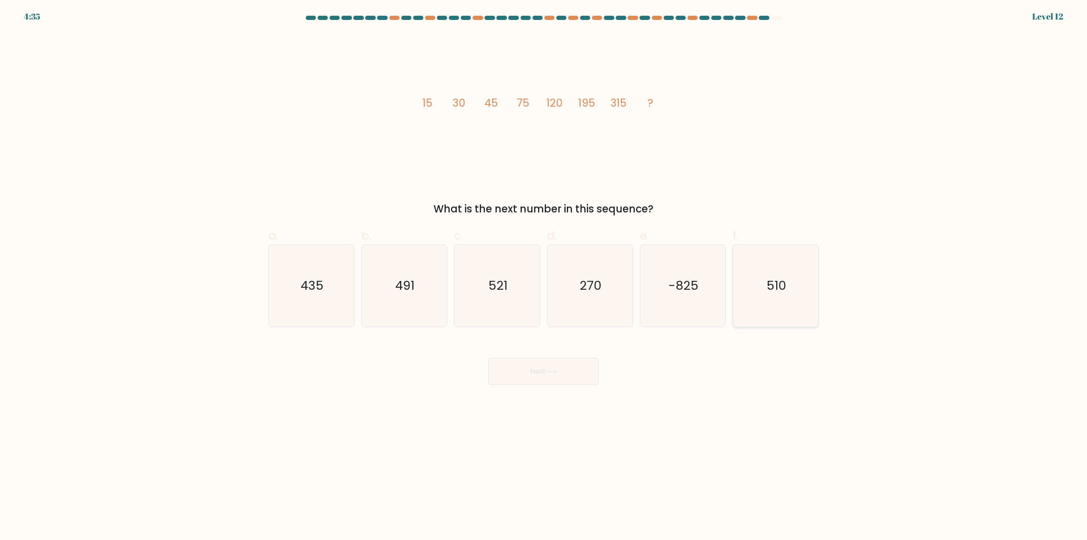
click at [775, 292] on text "510" at bounding box center [776, 285] width 20 height 17
click at [544, 275] on input "f. 510" at bounding box center [543, 273] width 0 height 6
radio input "true"
click at [554, 361] on button "Next" at bounding box center [543, 370] width 110 height 27
click at [547, 370] on button "Next" at bounding box center [543, 370] width 110 height 27
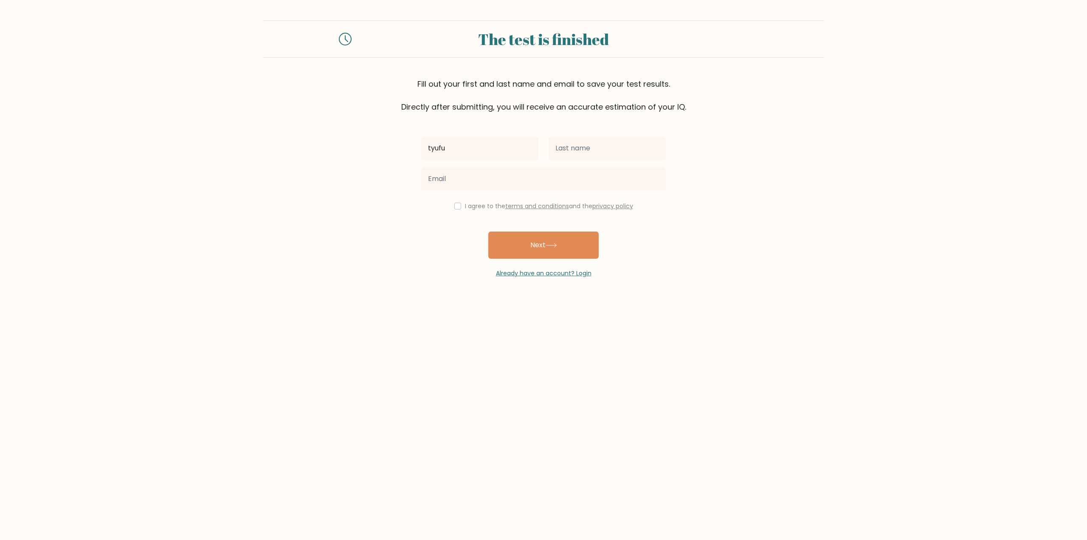
type input "tyufu"
click at [563, 150] on input "text" at bounding box center [606, 148] width 117 height 24
type input "yfj"
click at [540, 187] on input "email" at bounding box center [543, 179] width 244 height 24
type input "steam000011@outlook.com"
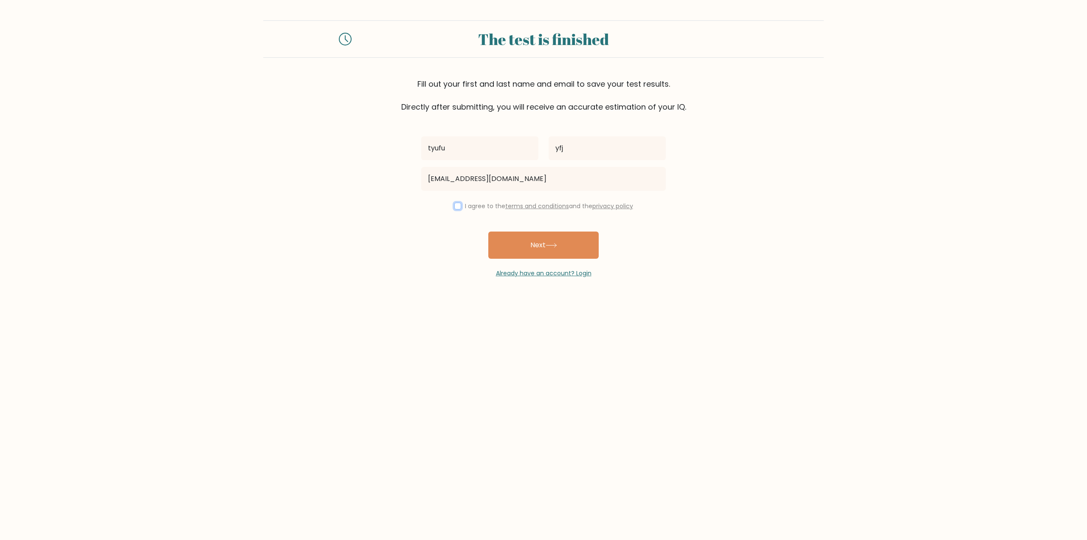
click at [458, 207] on input "checkbox" at bounding box center [457, 205] width 7 height 7
checkbox input "true"
click at [540, 241] on button "Next" at bounding box center [543, 244] width 110 height 27
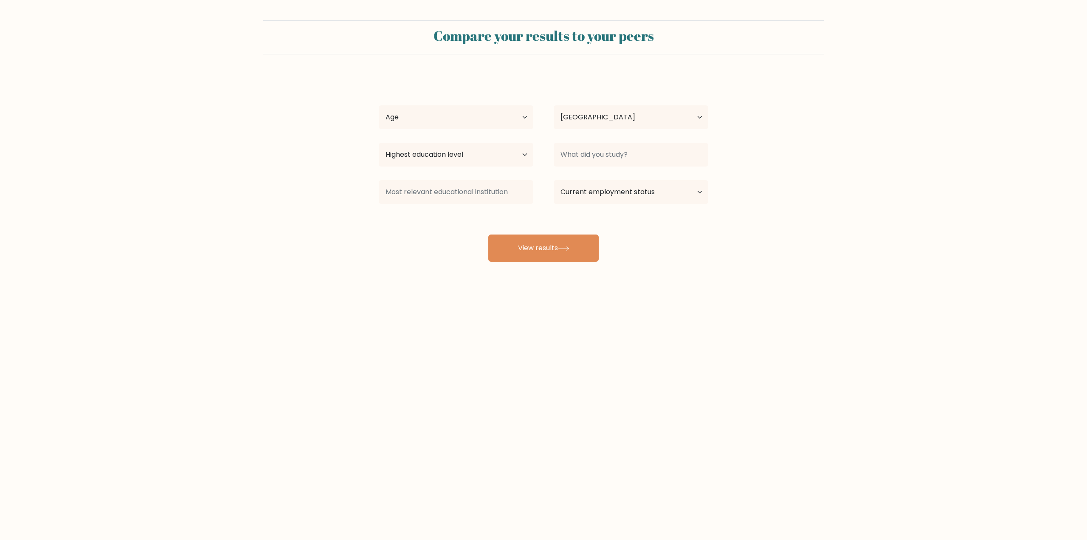
select select "KW"
click at [497, 127] on select "Age Under 18 years old 18-24 years old 25-34 years old 35-44 years old 45-54 ye…" at bounding box center [456, 117] width 155 height 24
select select "18_24"
click at [379, 105] on select "Age Under 18 years old 18-24 years old 25-34 years old 35-44 years old 45-54 ye…" at bounding box center [456, 117] width 155 height 24
click at [576, 118] on select "Country Afghanistan Albania Algeria American Samoa Andorra Angola Anguilla Anta…" at bounding box center [631, 117] width 155 height 24
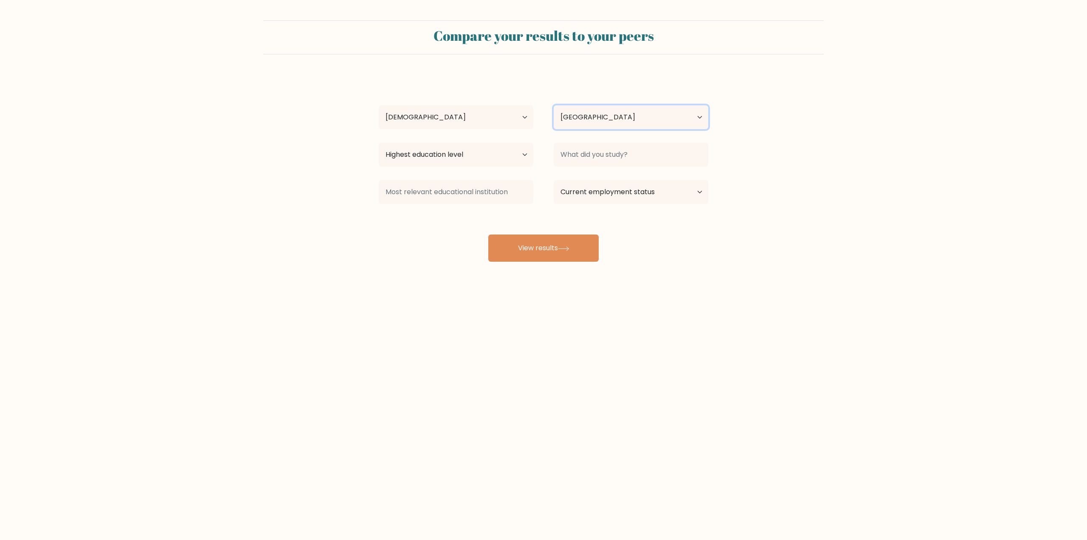
click at [576, 116] on select "Country Afghanistan Albania Algeria American Samoa Andorra Angola Anguilla Anta…" at bounding box center [631, 117] width 155 height 24
click at [466, 157] on select "Highest education level No schooling Primary Lower Secondary Upper Secondary Oc…" at bounding box center [456, 155] width 155 height 24
select select "primary"
click at [379, 143] on select "Highest education level No schooling Primary Lower Secondary Upper Secondary Oc…" at bounding box center [456, 155] width 155 height 24
click at [598, 157] on input at bounding box center [631, 155] width 155 height 24
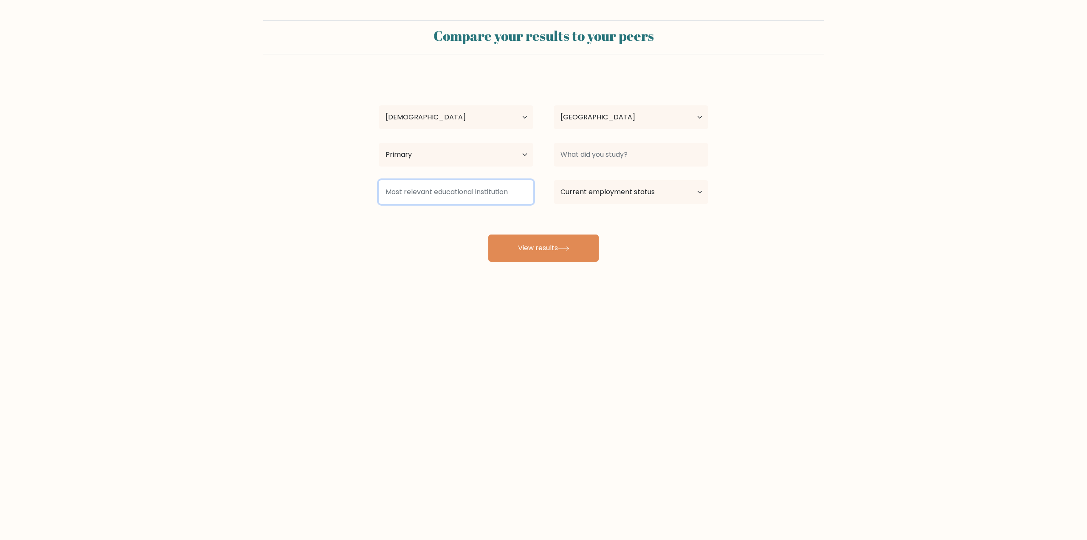
click at [505, 193] on input at bounding box center [456, 192] width 155 height 24
click at [588, 183] on select "Current employment status Employed Student Retired Other / prefer not to answer" at bounding box center [631, 192] width 155 height 24
select select "other"
click at [554, 180] on select "Current employment status Employed Student Retired Other / prefer not to answer" at bounding box center [631, 192] width 155 height 24
click at [568, 256] on button "View results" at bounding box center [543, 247] width 110 height 27
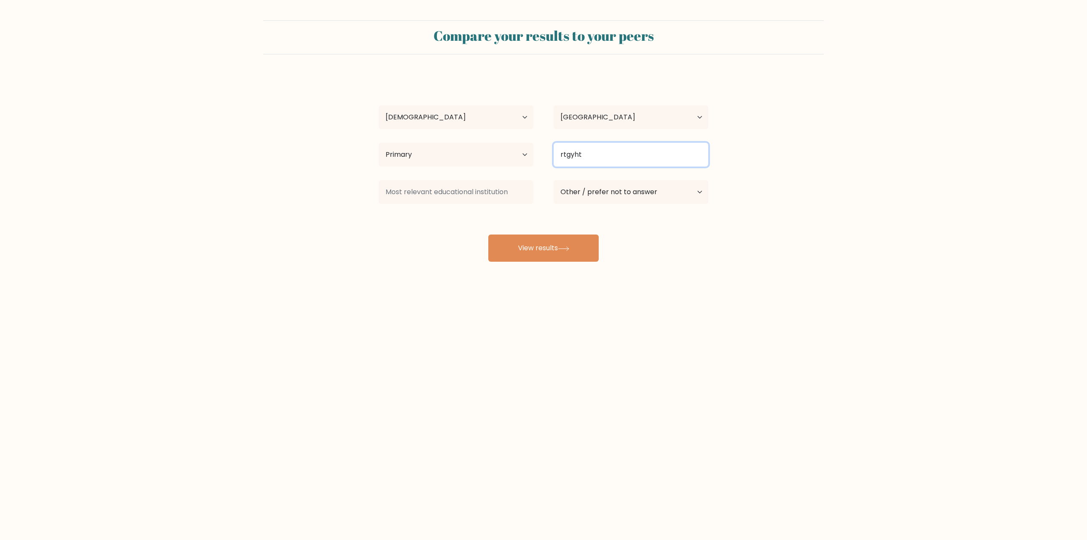
type input "rtgyht"
click at [494, 191] on input at bounding box center [456, 192] width 155 height 24
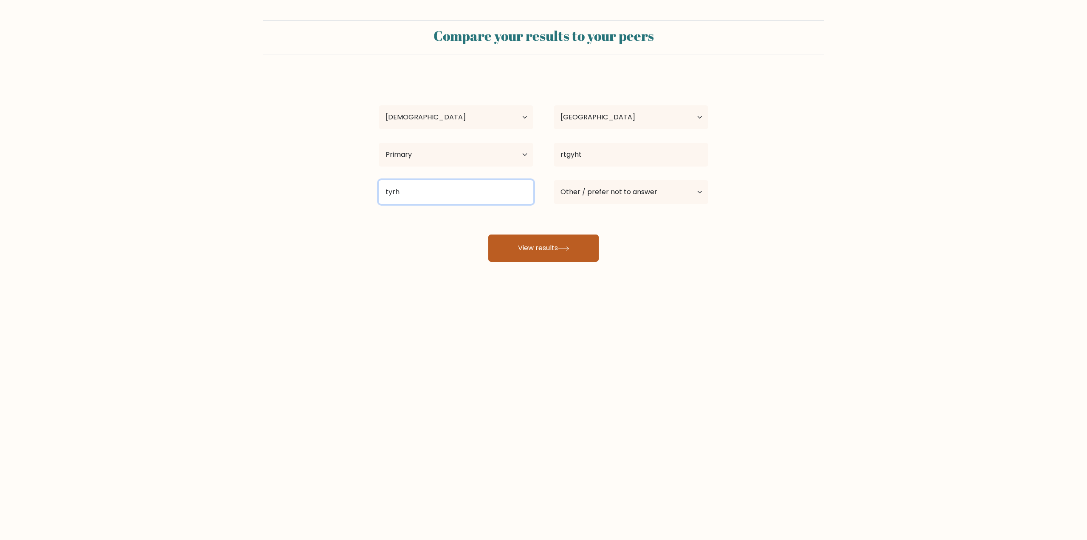
type input "tyrh"
click at [568, 261] on button "View results" at bounding box center [543, 247] width 110 height 27
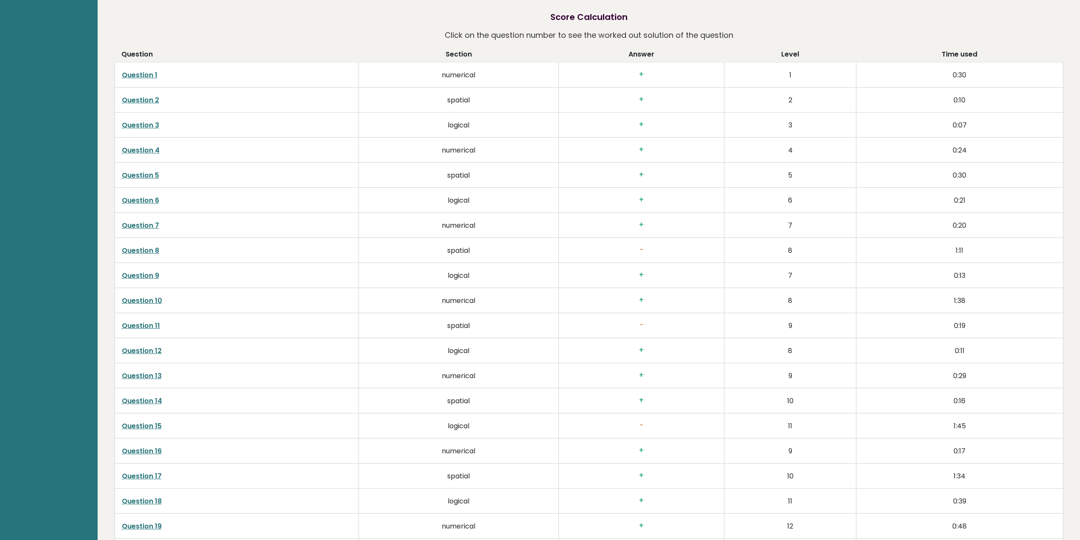
scroll to position [1571, 0]
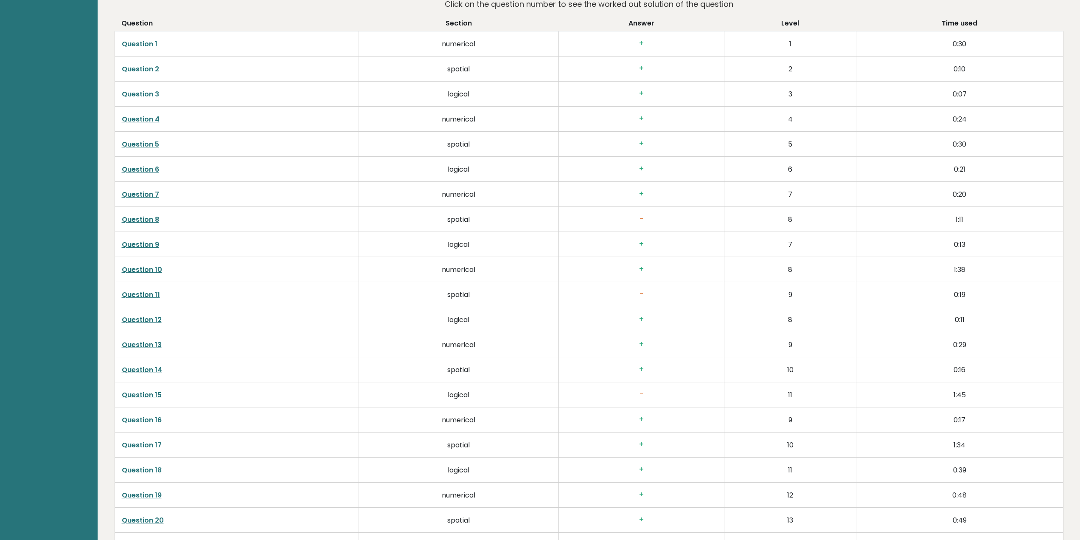
drag, startPoint x: 642, startPoint y: 218, endPoint x: 613, endPoint y: 220, distance: 28.5
click at [613, 220] on h3 "-" at bounding box center [642, 218] width 152 height 9
click at [143, 217] on link "Question 8" at bounding box center [140, 219] width 37 height 10
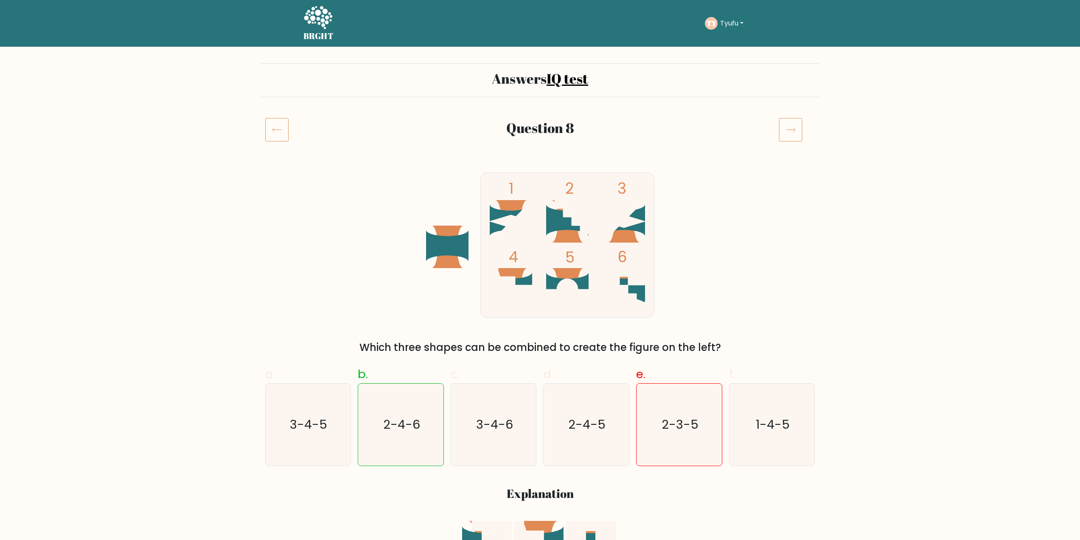
click at [269, 128] on icon at bounding box center [276, 130] width 23 height 24
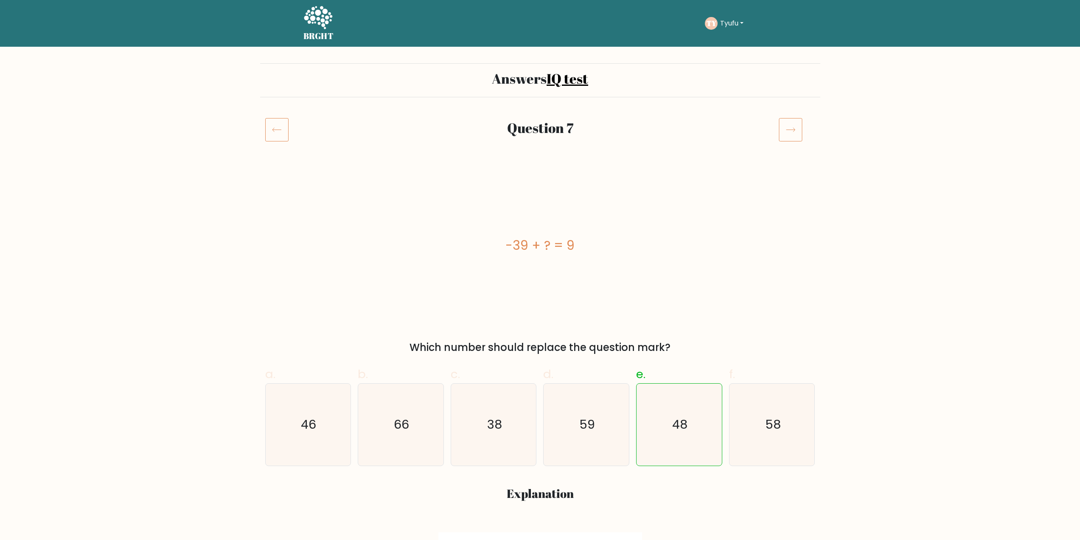
click at [790, 130] on icon at bounding box center [791, 130] width 24 height 24
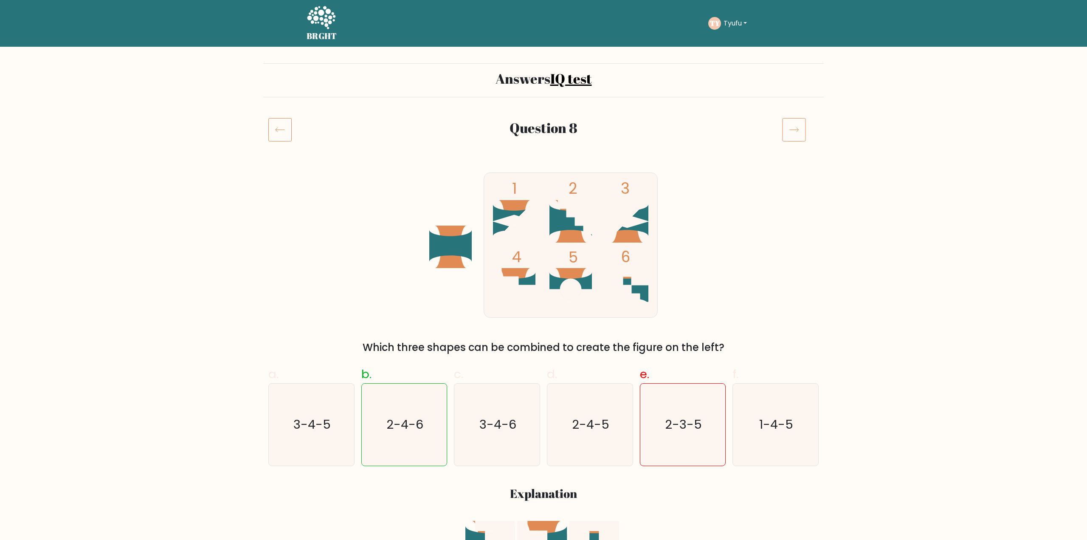
click at [790, 130] on icon at bounding box center [794, 130] width 24 height 24
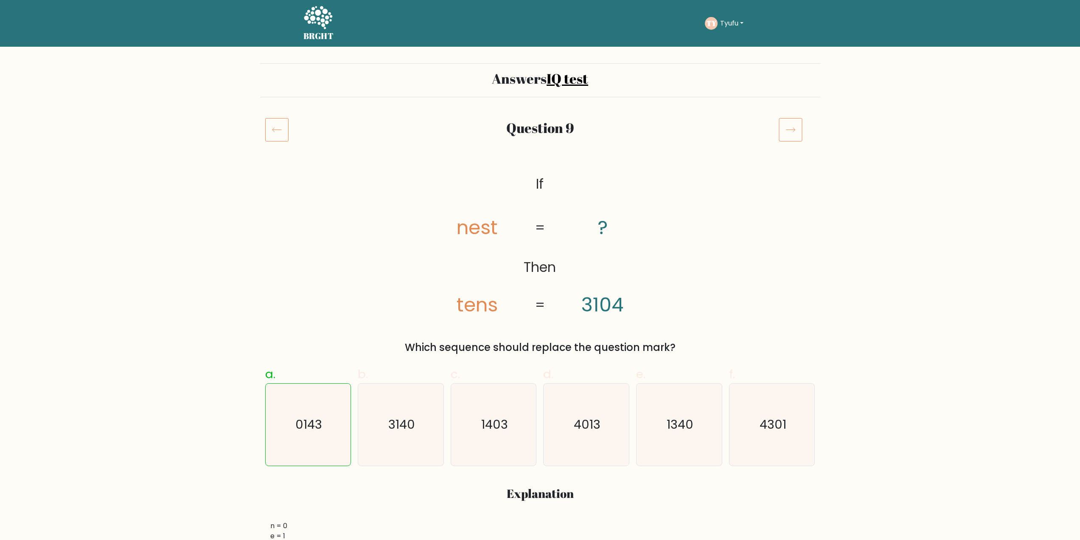
click at [790, 130] on icon at bounding box center [791, 130] width 24 height 24
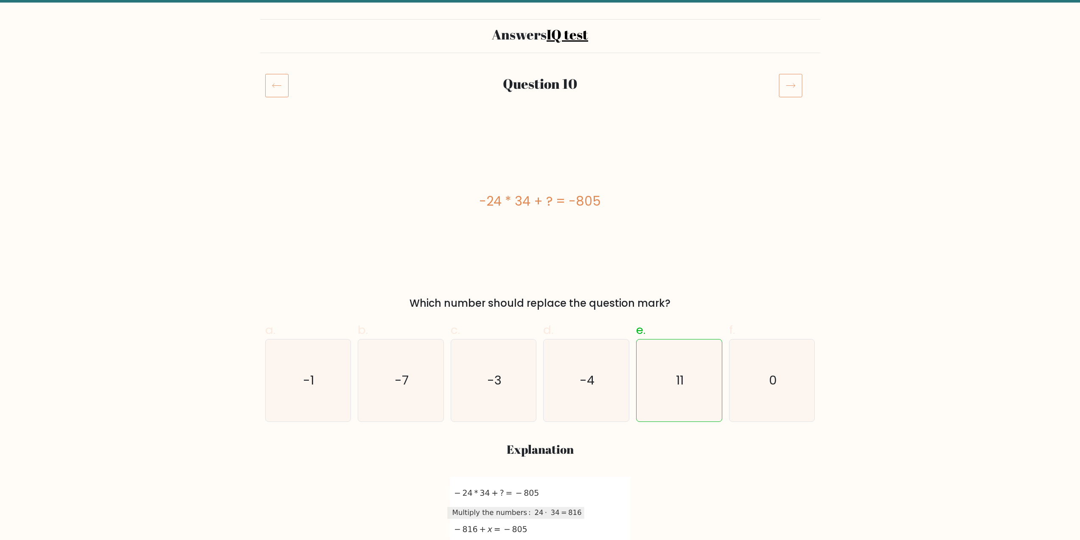
scroll to position [42, 0]
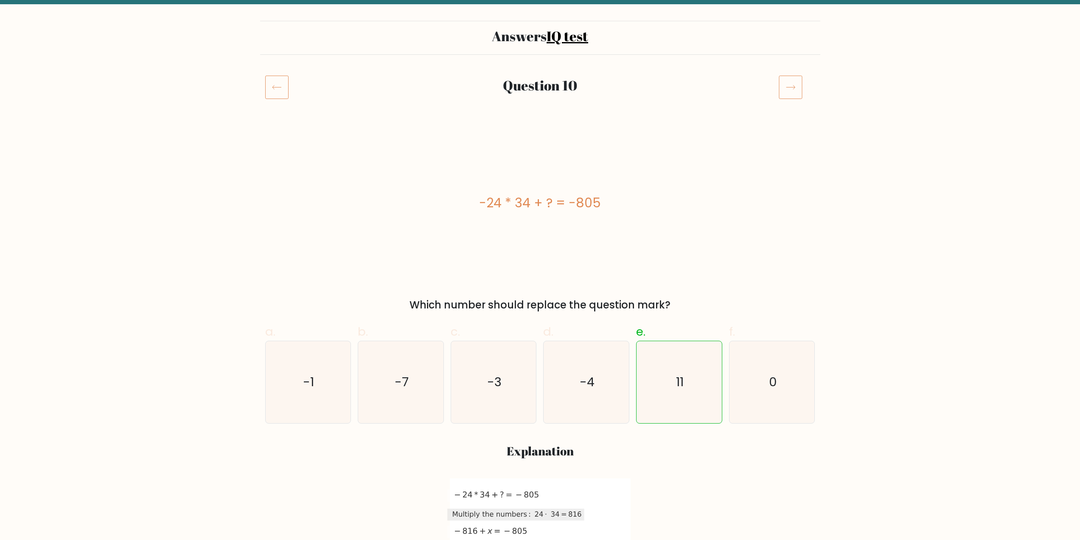
click at [280, 96] on icon at bounding box center [276, 87] width 23 height 24
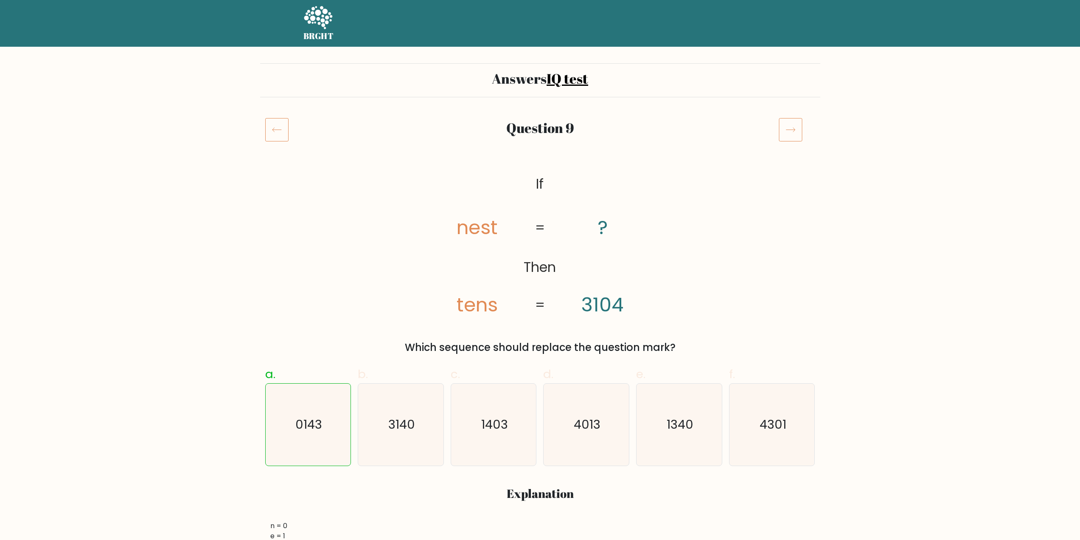
click at [279, 96] on div "Answers IQ test" at bounding box center [540, 80] width 560 height 34
click at [281, 122] on icon at bounding box center [276, 130] width 23 height 24
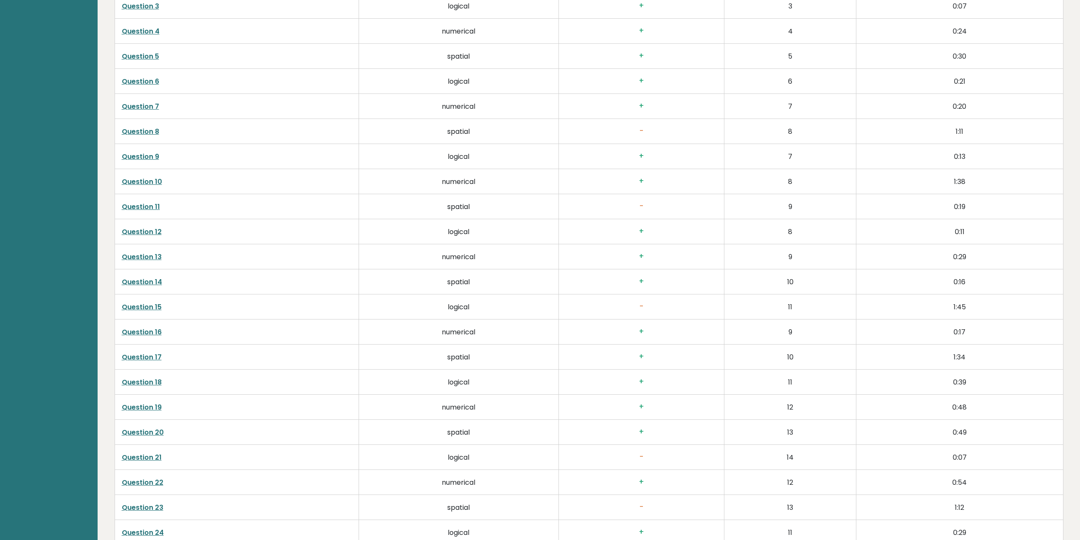
scroll to position [1657, 0]
click at [156, 310] on link "Question 15" at bounding box center [142, 308] width 40 height 10
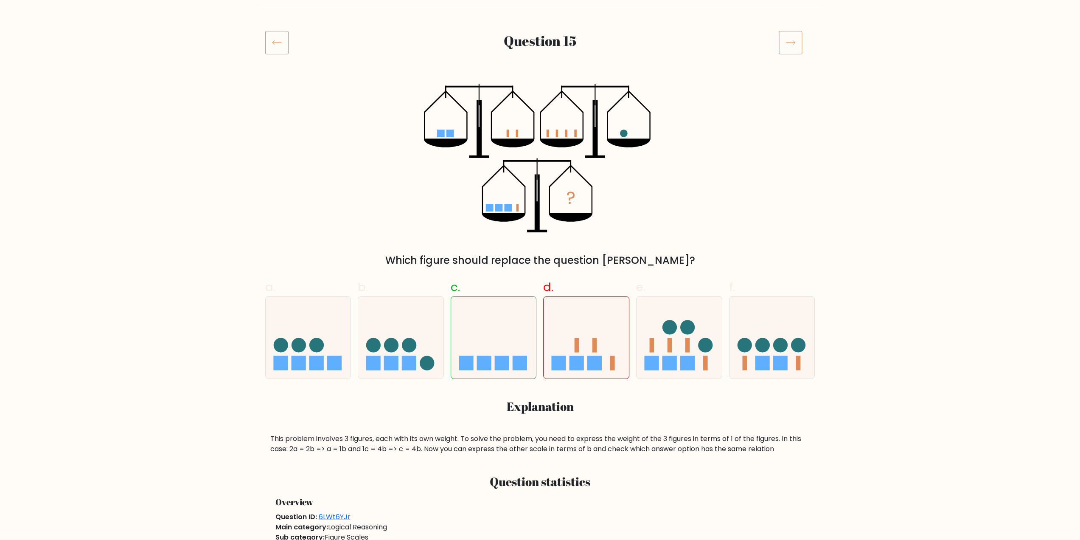
scroll to position [85, 0]
